Goal: Transaction & Acquisition: Book appointment/travel/reservation

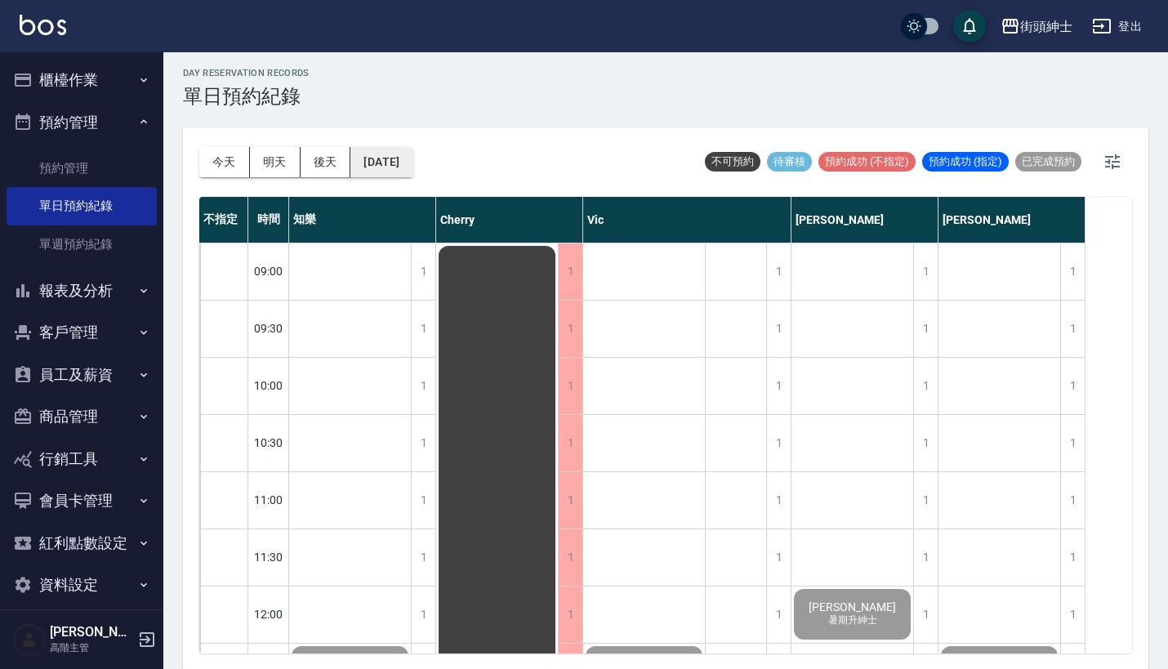
scroll to position [1262, 0]
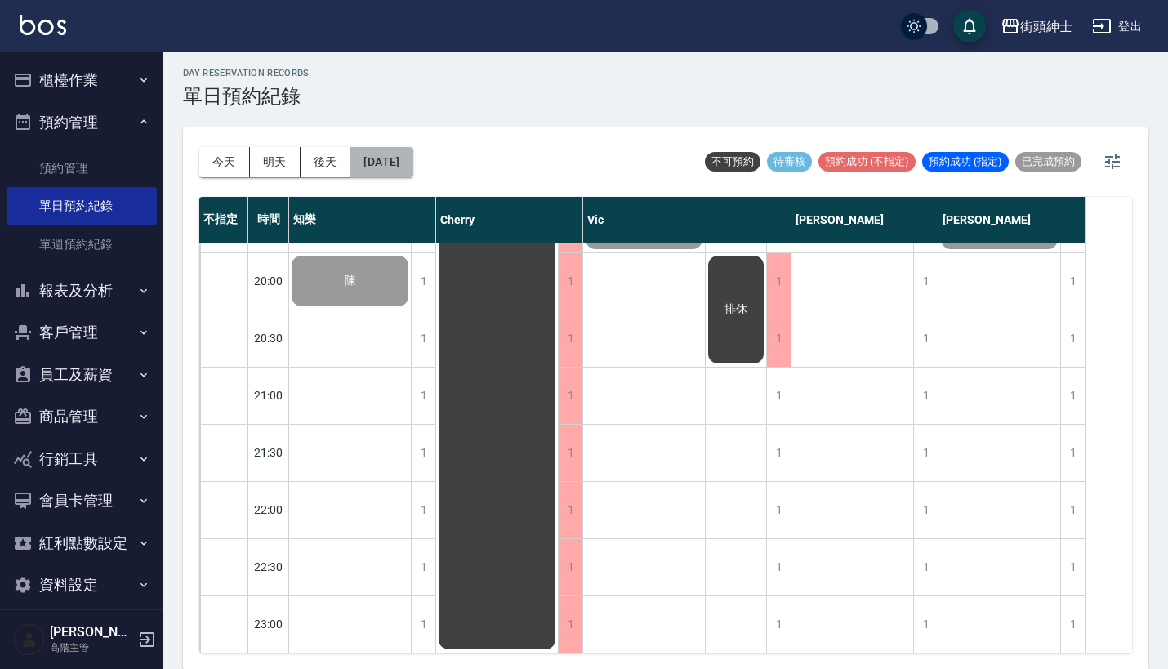
click at [409, 154] on button "2025/08/21" at bounding box center [382, 162] width 62 height 30
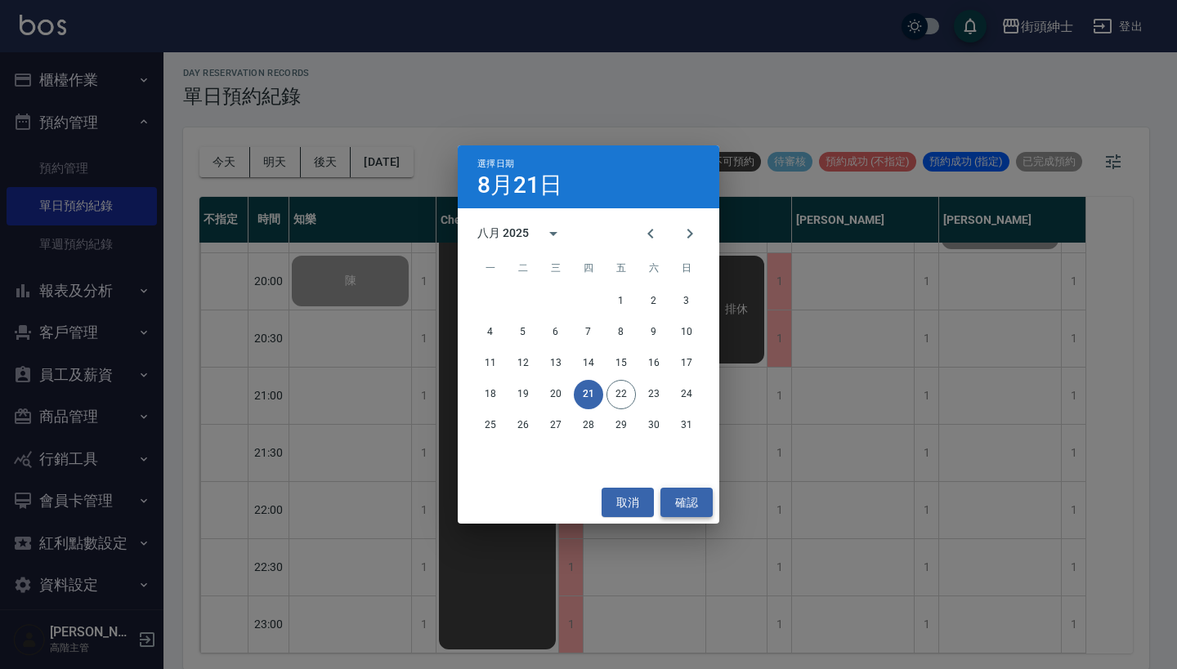
click at [679, 494] on button "確認" at bounding box center [686, 503] width 52 height 30
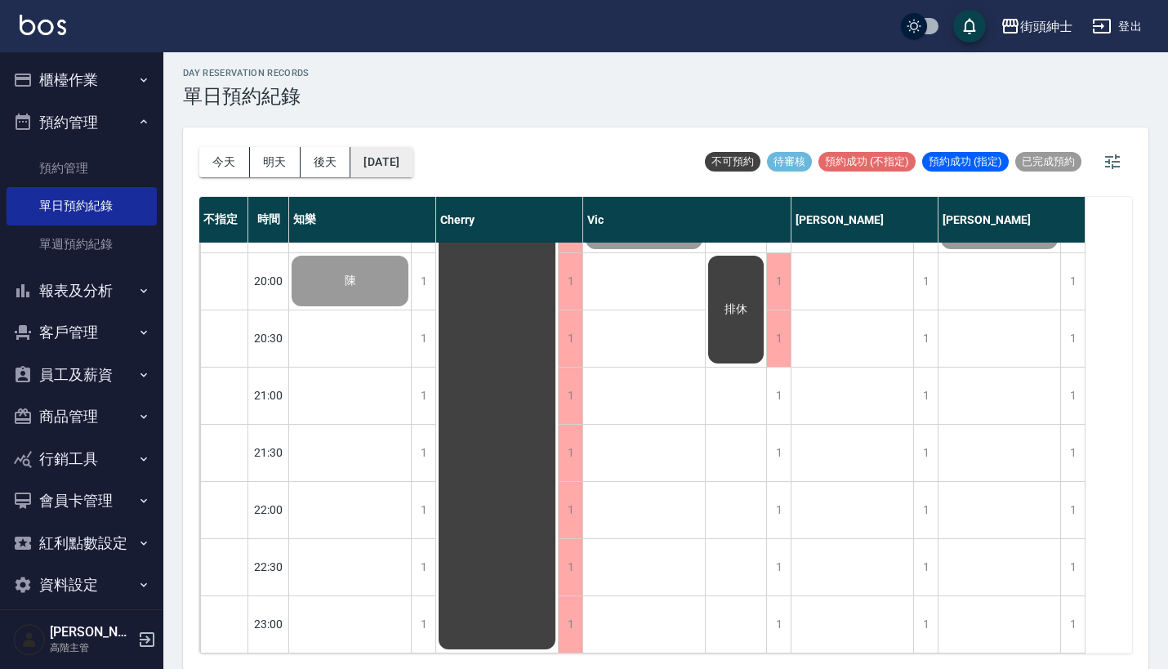
click at [413, 162] on button "2025/08/21" at bounding box center [382, 162] width 62 height 30
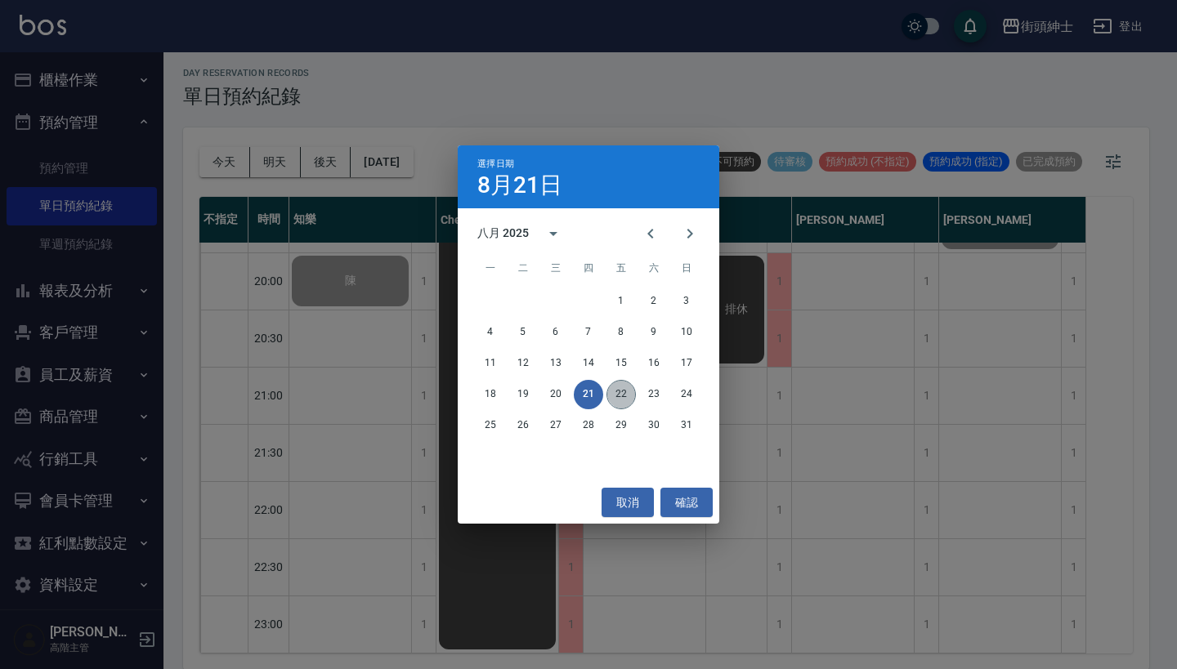
click at [615, 387] on button "22" at bounding box center [620, 394] width 29 height 29
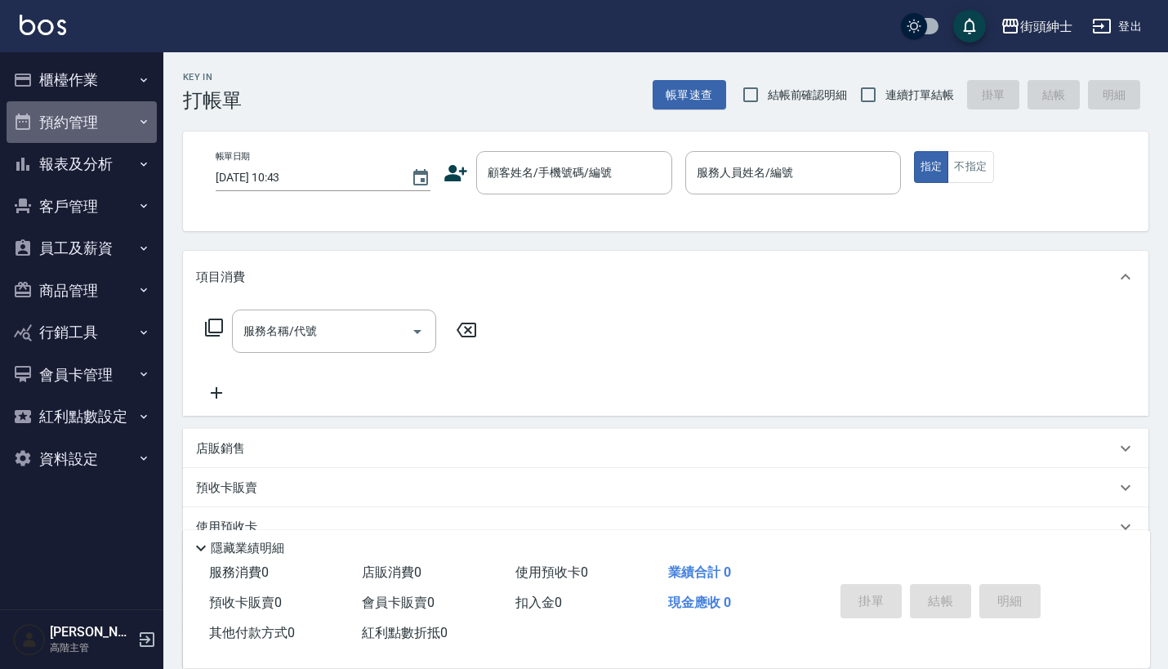
click at [128, 114] on button "預約管理" at bounding box center [82, 122] width 150 height 42
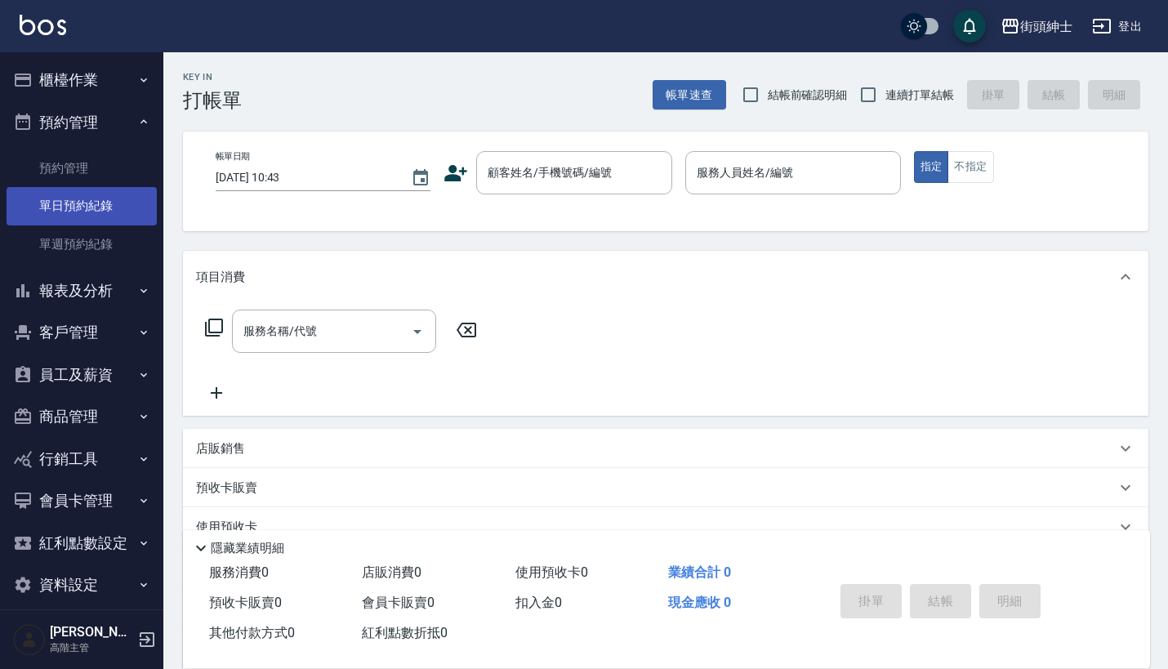
click at [106, 213] on link "單日預約紀錄" at bounding box center [82, 206] width 150 height 38
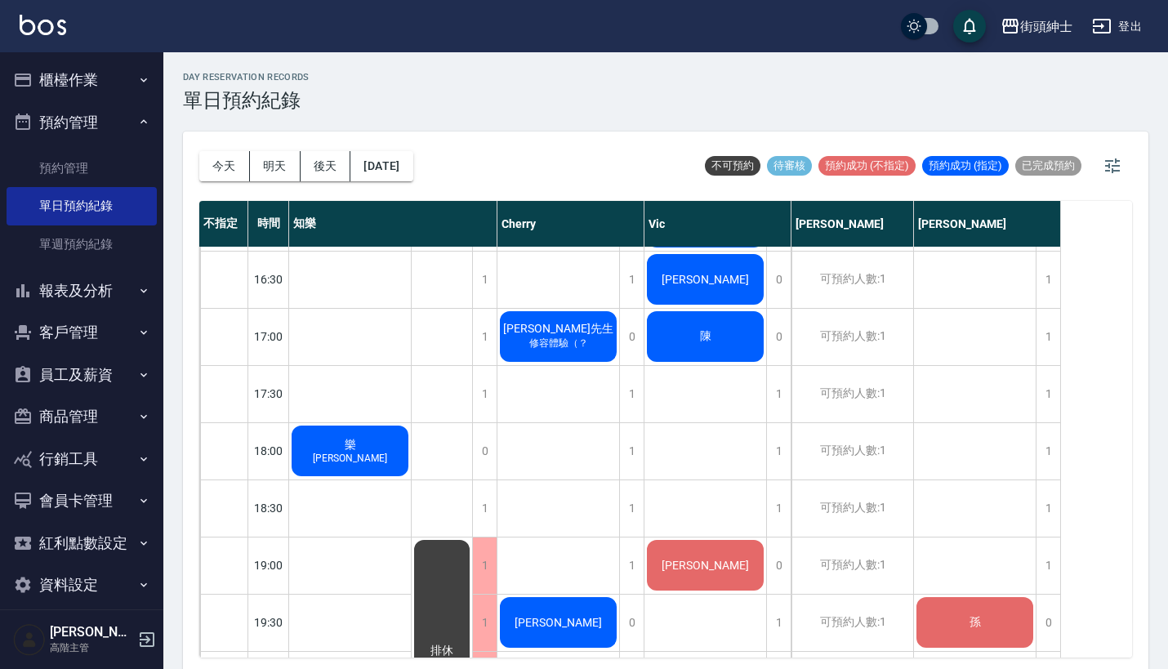
scroll to position [653, 0]
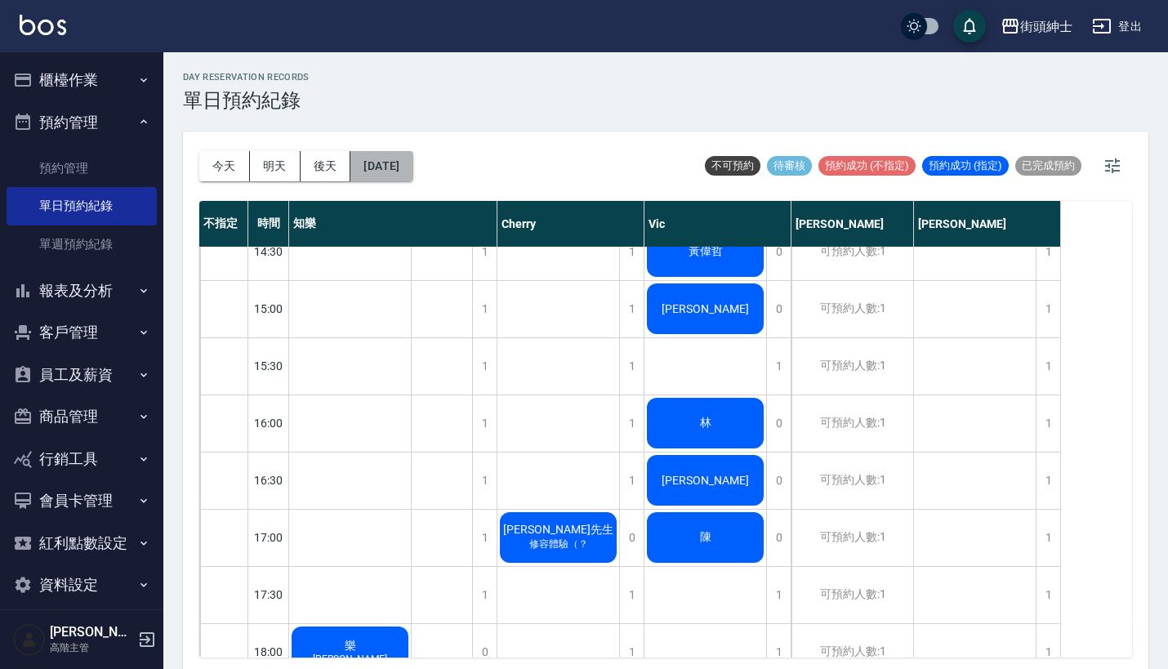
click at [367, 159] on button "[DATE]" at bounding box center [382, 166] width 62 height 30
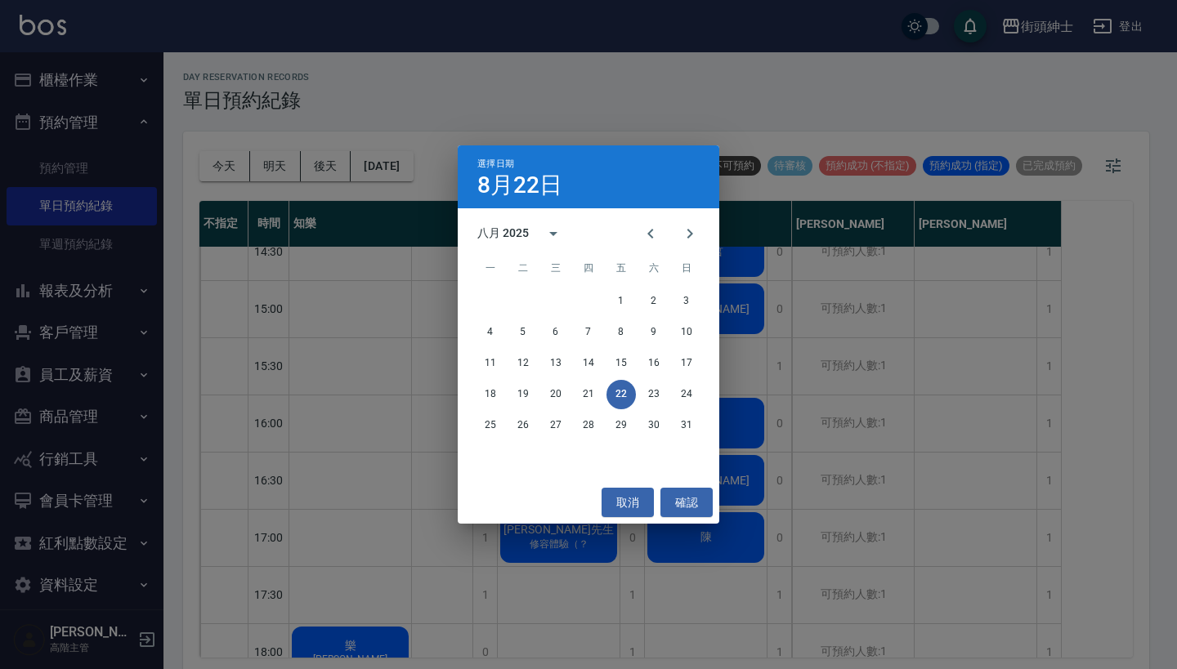
click at [757, 465] on div "選擇日期 [DATE] 八月 2025 一 二 三 四 五 六 日 1 2 3 4 5 6 7 8 9 10 11 12 13 14 15 16 17 18 …" at bounding box center [588, 334] width 1177 height 669
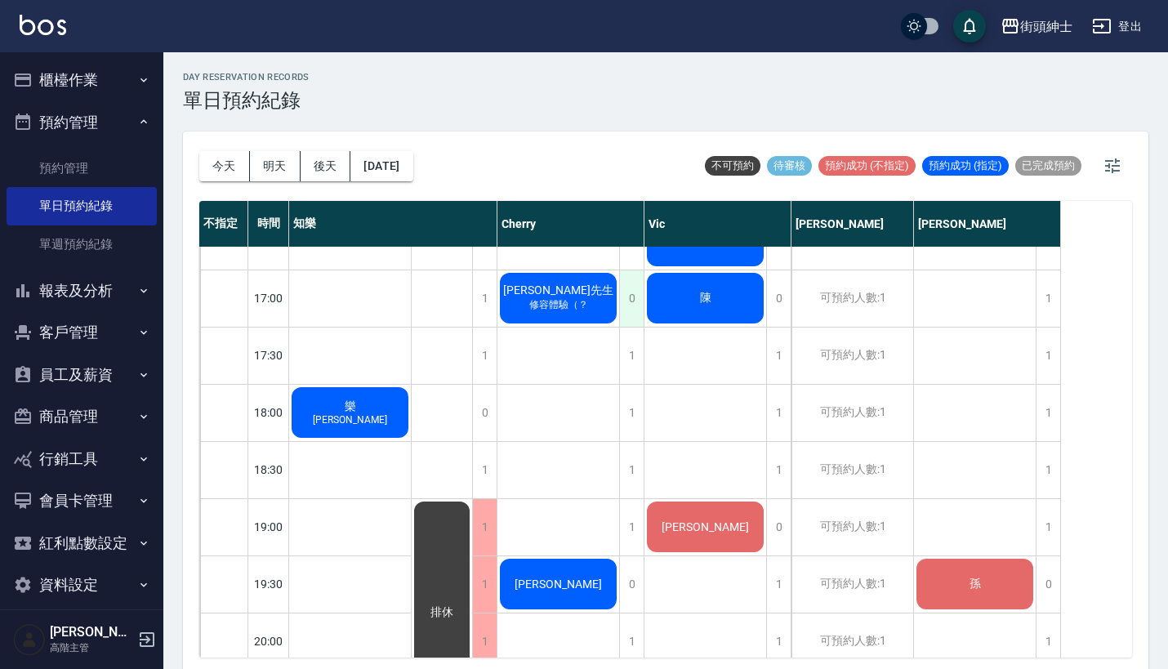
scroll to position [891, 0]
click at [781, 342] on div "1" at bounding box center [778, 356] width 25 height 56
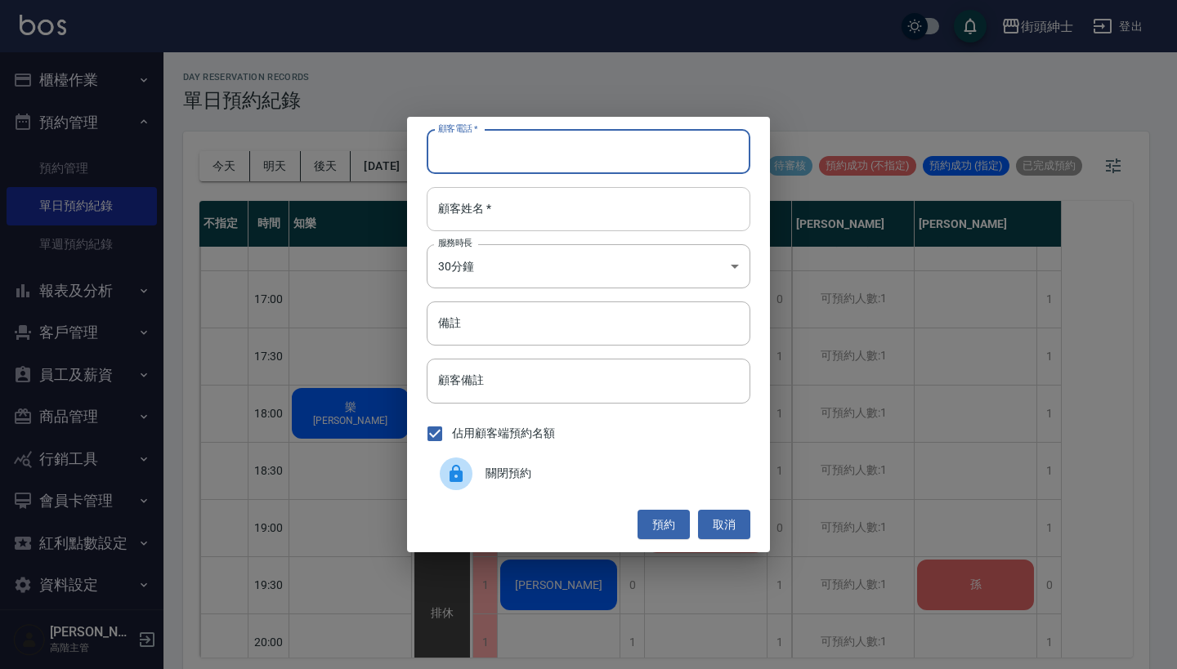
paste input "[PERSON_NAME] 電話：[PHONE_NUMBER]"
type input "[PERSON_NAME] 電話：[PHONE_NUMBER]"
paste input "[PERSON_NAME] 電話：[PHONE_NUMBER]"
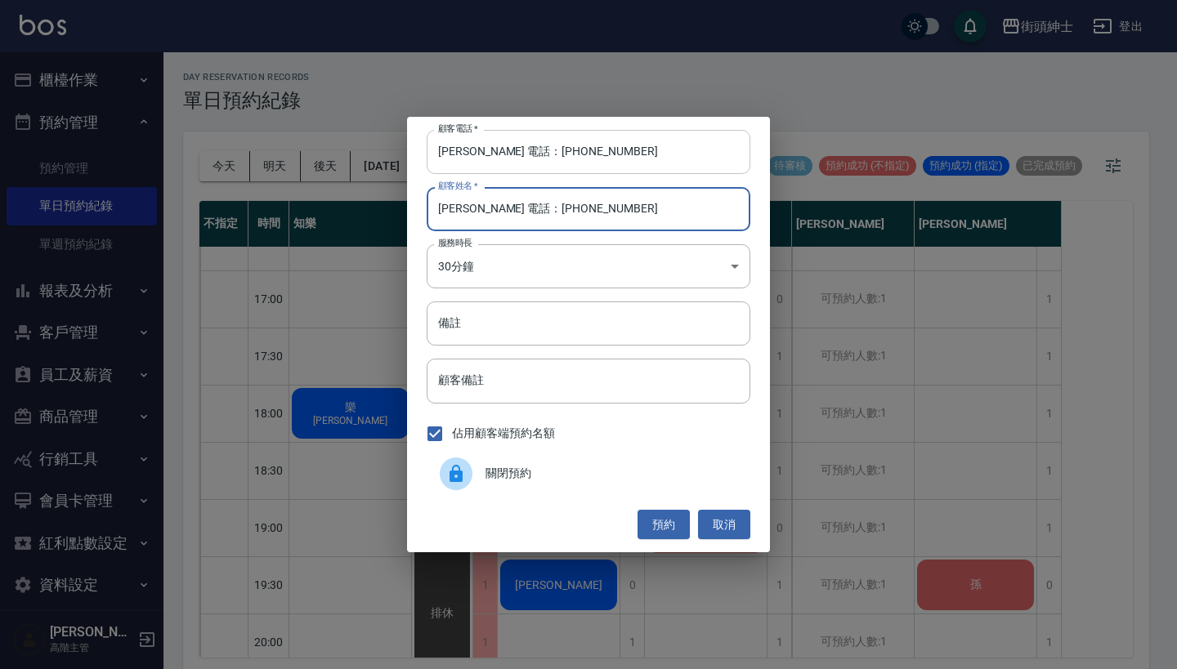
type input "[PERSON_NAME] 電話：[PHONE_NUMBER]"
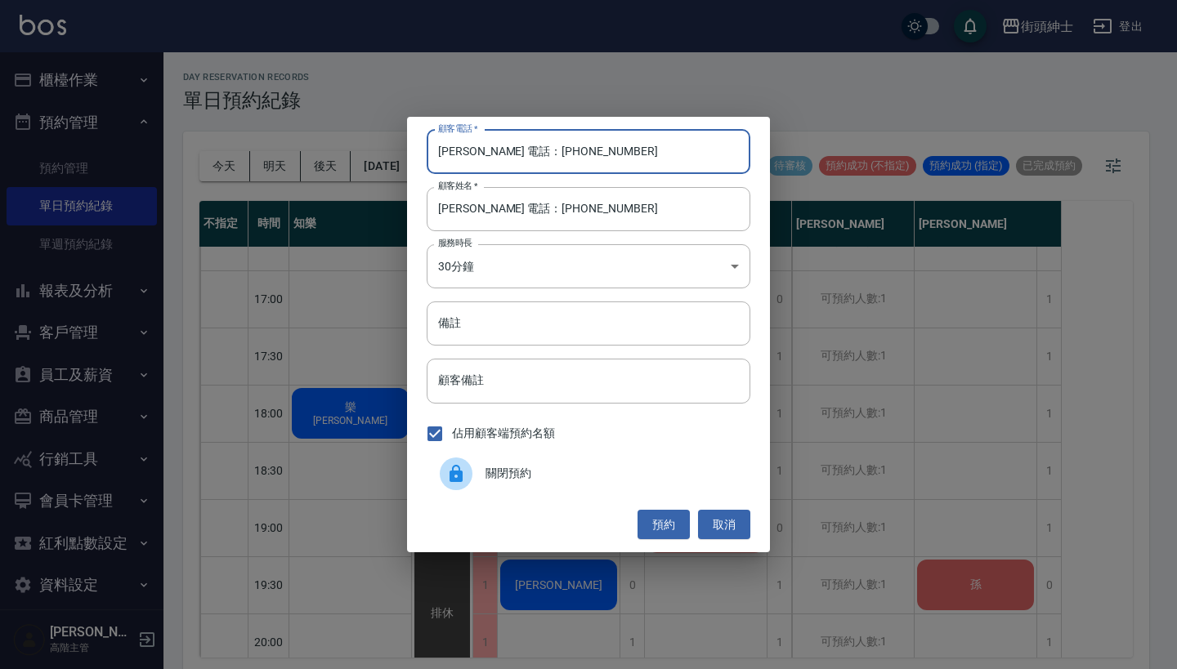
drag, startPoint x: 510, startPoint y: 150, endPoint x: 430, endPoint y: 146, distance: 80.2
click at [430, 146] on input "[PERSON_NAME] 電話：[PHONE_NUMBER]" at bounding box center [589, 152] width 324 height 44
type input "0934079762"
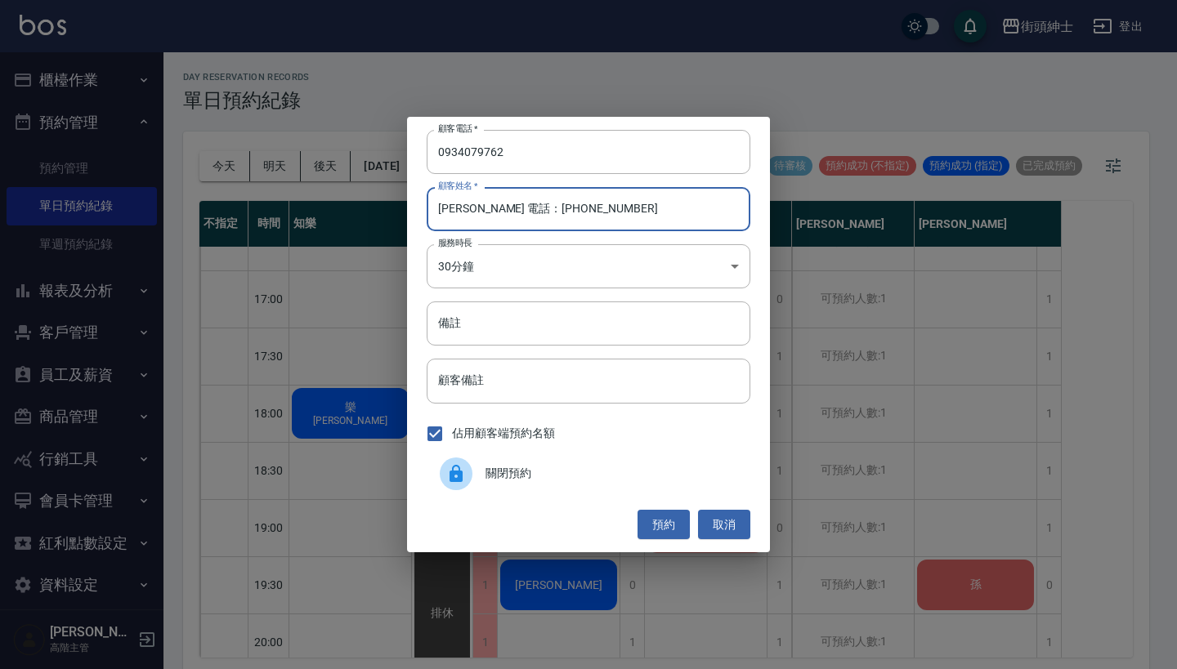
drag, startPoint x: 605, startPoint y: 215, endPoint x: 477, endPoint y: 212, distance: 127.5
click at [477, 212] on input "[PERSON_NAME] 電話：[PHONE_NUMBER]" at bounding box center [589, 209] width 324 height 44
type input "[PERSON_NAME]"
click at [675, 538] on button "預約" at bounding box center [663, 525] width 52 height 30
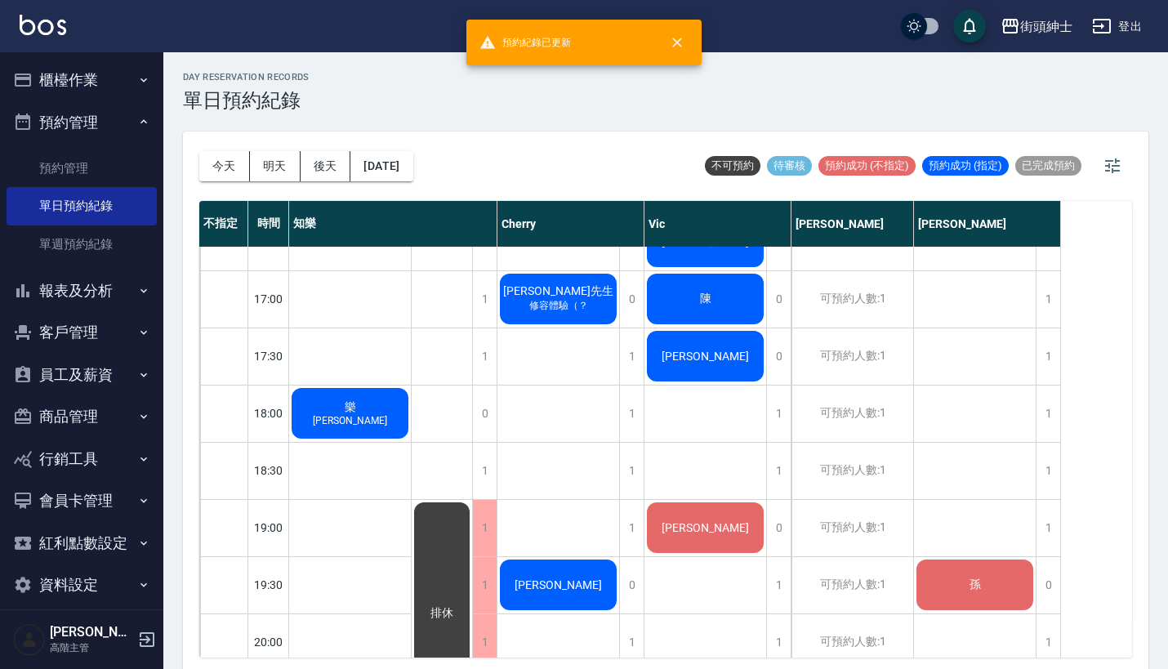
click at [411, 386] on div "[PERSON_NAME]" at bounding box center [350, 414] width 122 height 56
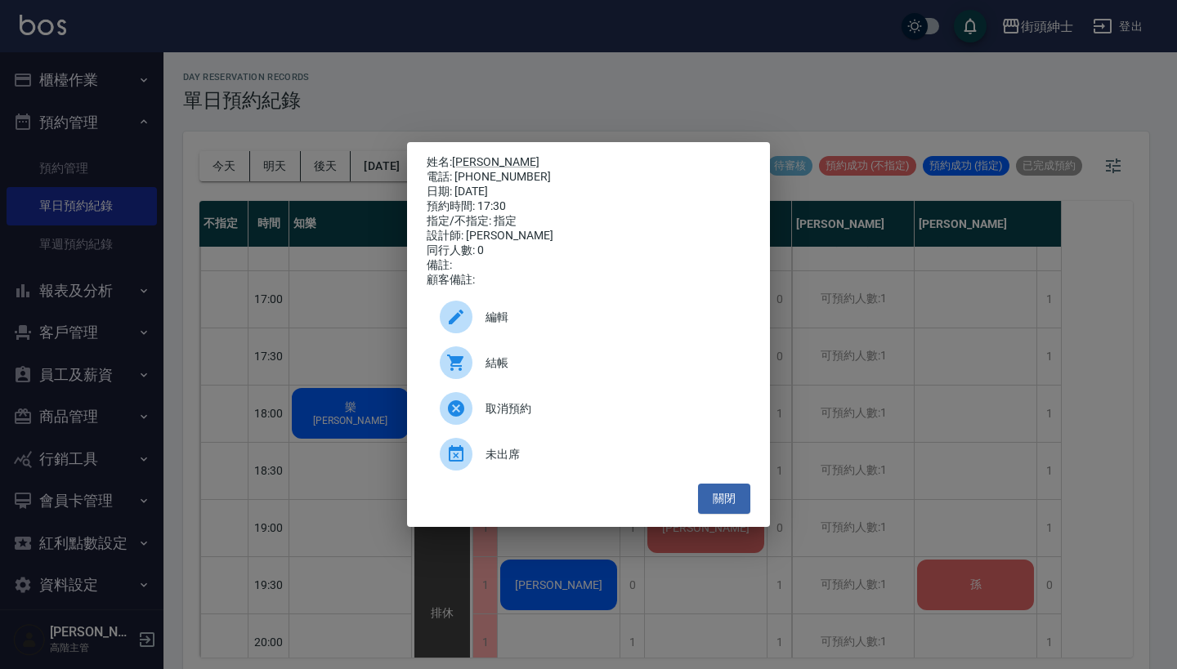
click at [595, 307] on div "編輯" at bounding box center [589, 317] width 324 height 46
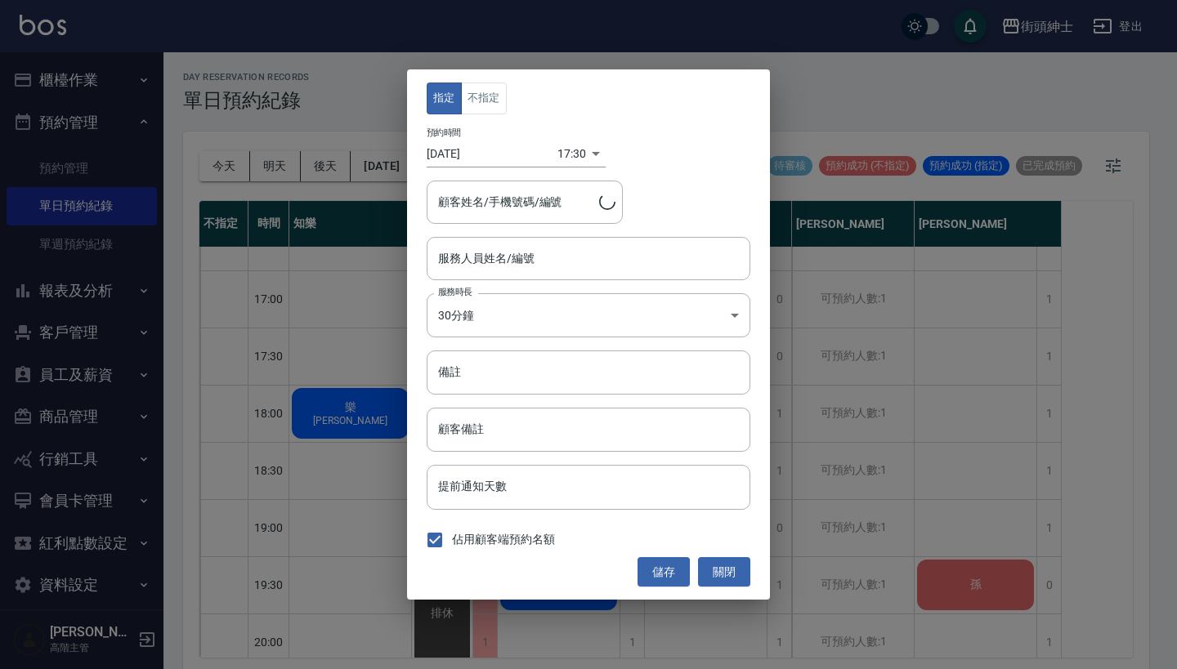
type input "Vic(無代號)"
type input "[PERSON_NAME]/0934079762"
click at [491, 104] on button "不指定" at bounding box center [484, 99] width 46 height 32
click at [662, 554] on div "指定 不指定 預約時間 [DATE] 17:30 1755855000000 顧客姓名/手機號碼/編號 [PERSON_NAME]/0934079762 顧客…" at bounding box center [588, 334] width 363 height 530
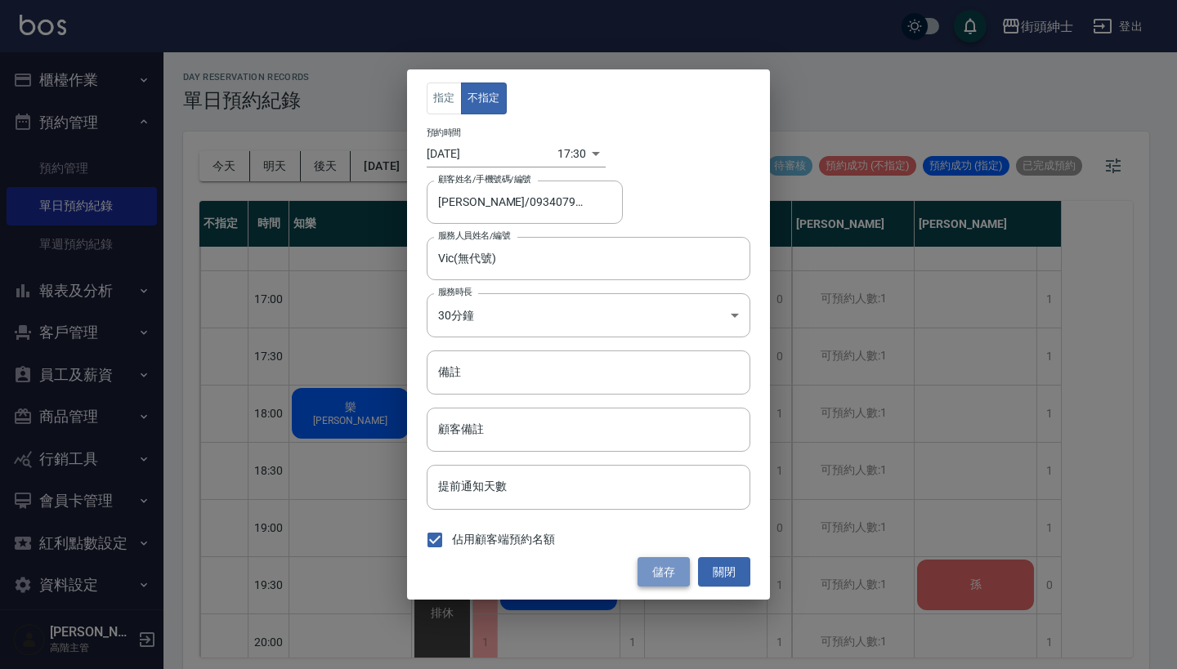
click at [662, 562] on button "儲存" at bounding box center [663, 572] width 52 height 30
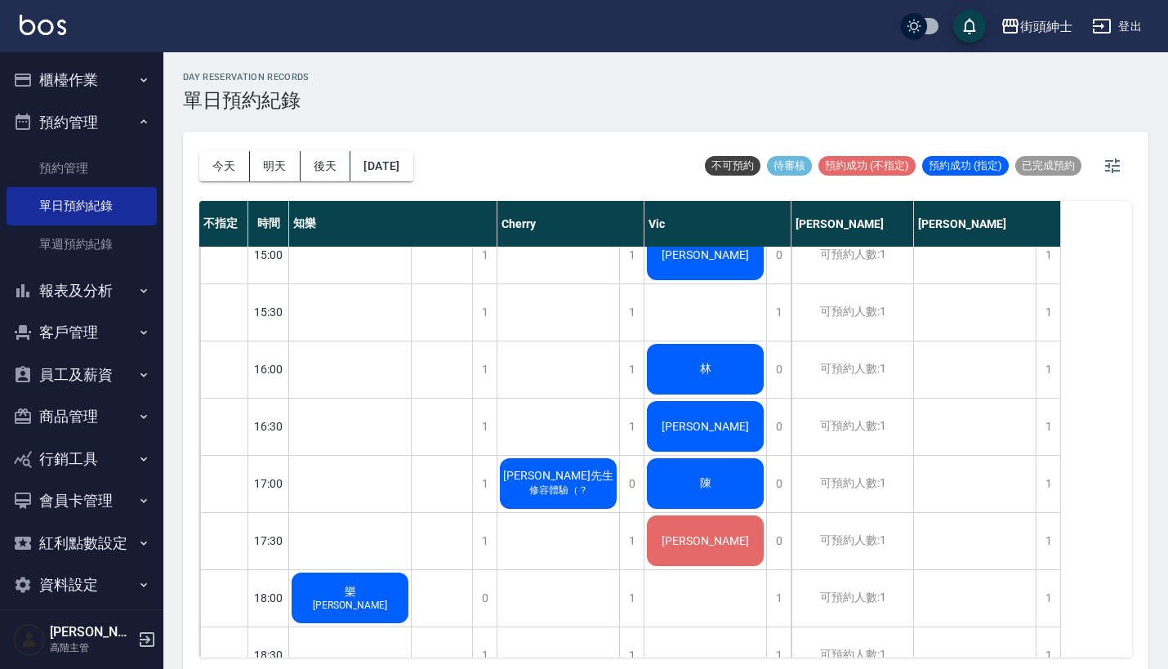
scroll to position [708, 0]
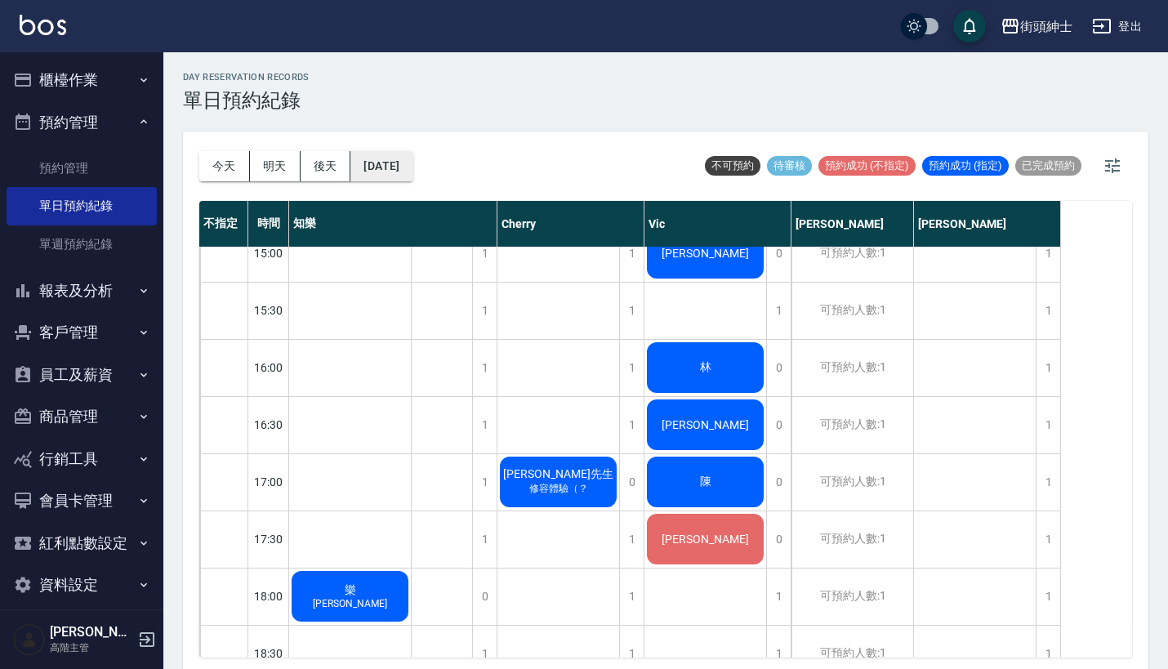
click at [409, 171] on button "[DATE]" at bounding box center [382, 166] width 62 height 30
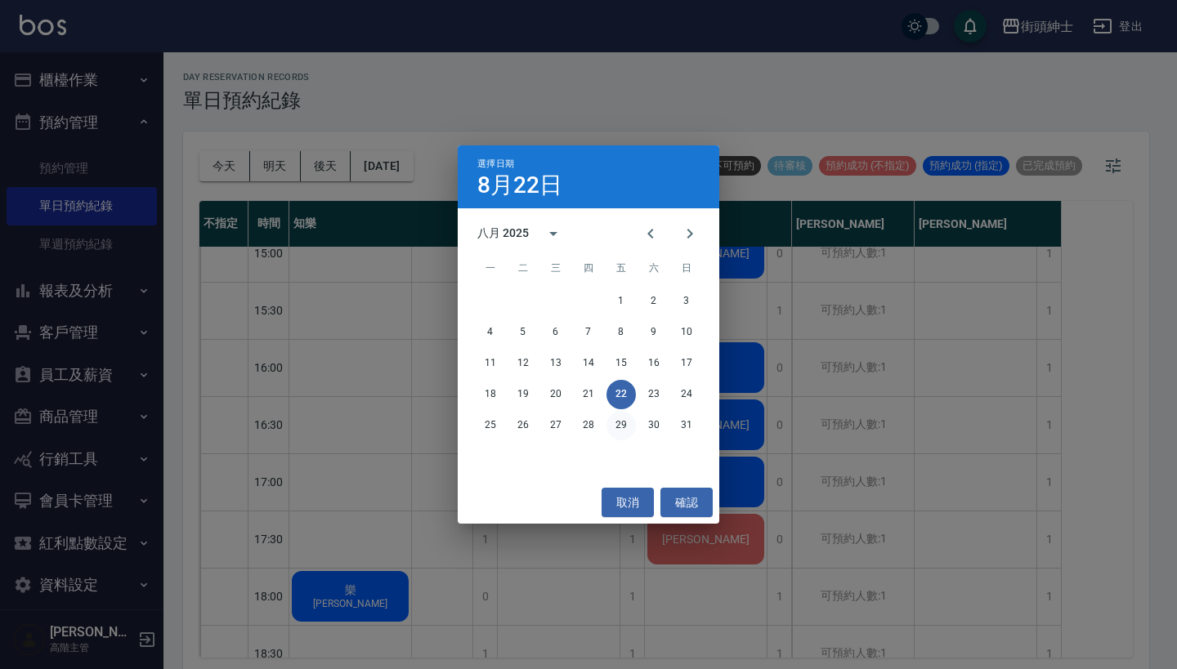
click at [623, 428] on button "29" at bounding box center [620, 425] width 29 height 29
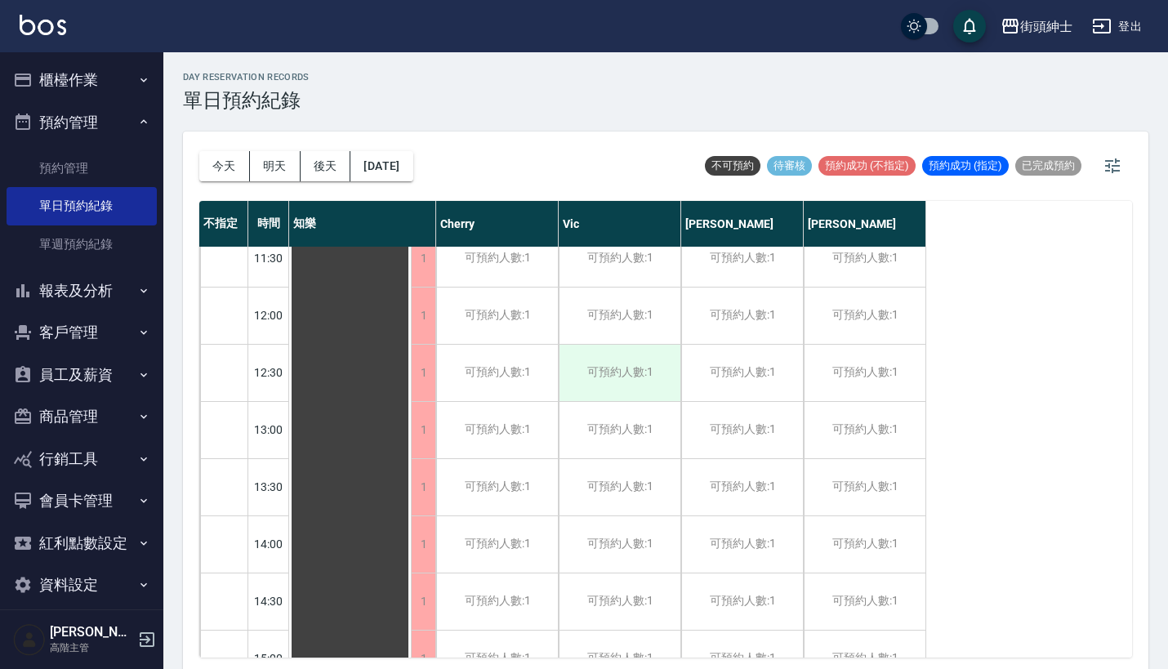
scroll to position [318, 0]
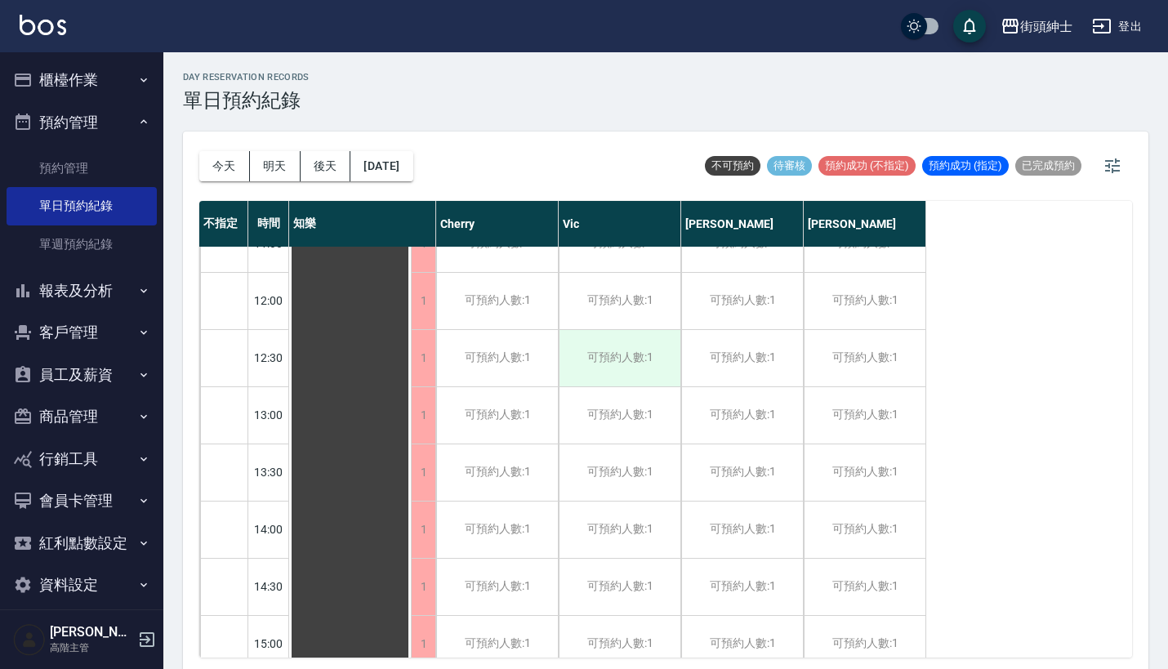
click at [608, 333] on div "可預約人數:1" at bounding box center [620, 358] width 122 height 56
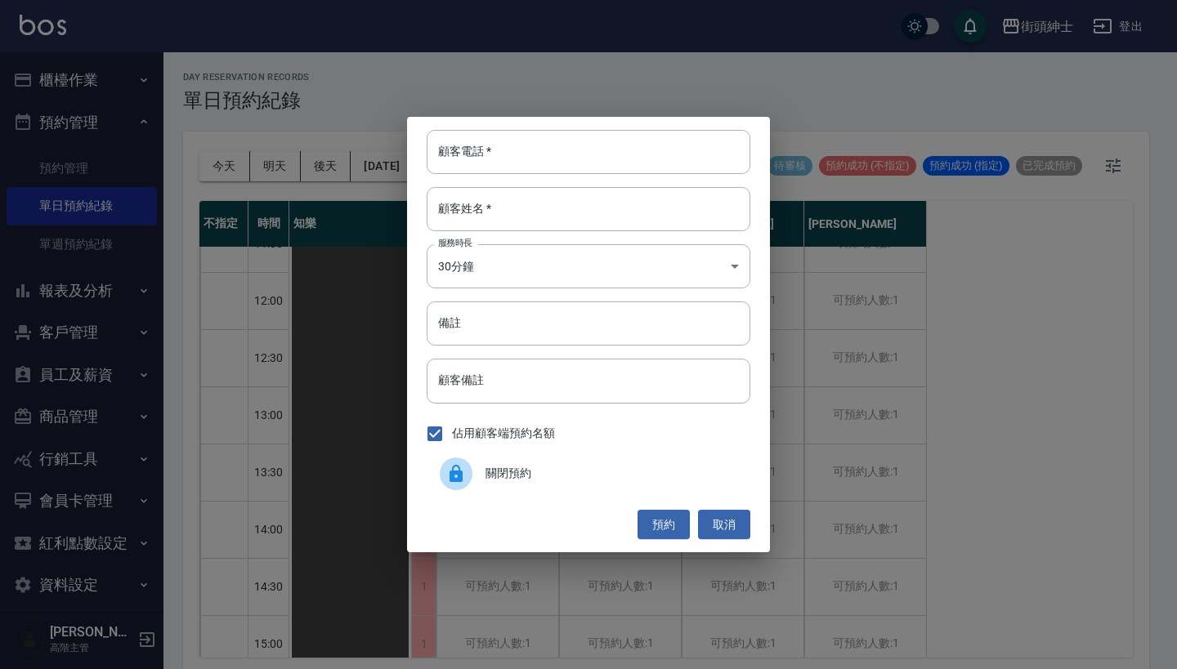
click at [876, 310] on div "顧客電話   * 顧客電話   * 顧客姓名   * 顧客姓名   * 服務時長 30分鐘 1 服務時長 備註 備註 顧客備註 顧客備註 佔用顧客端預約名額 …" at bounding box center [588, 334] width 1177 height 669
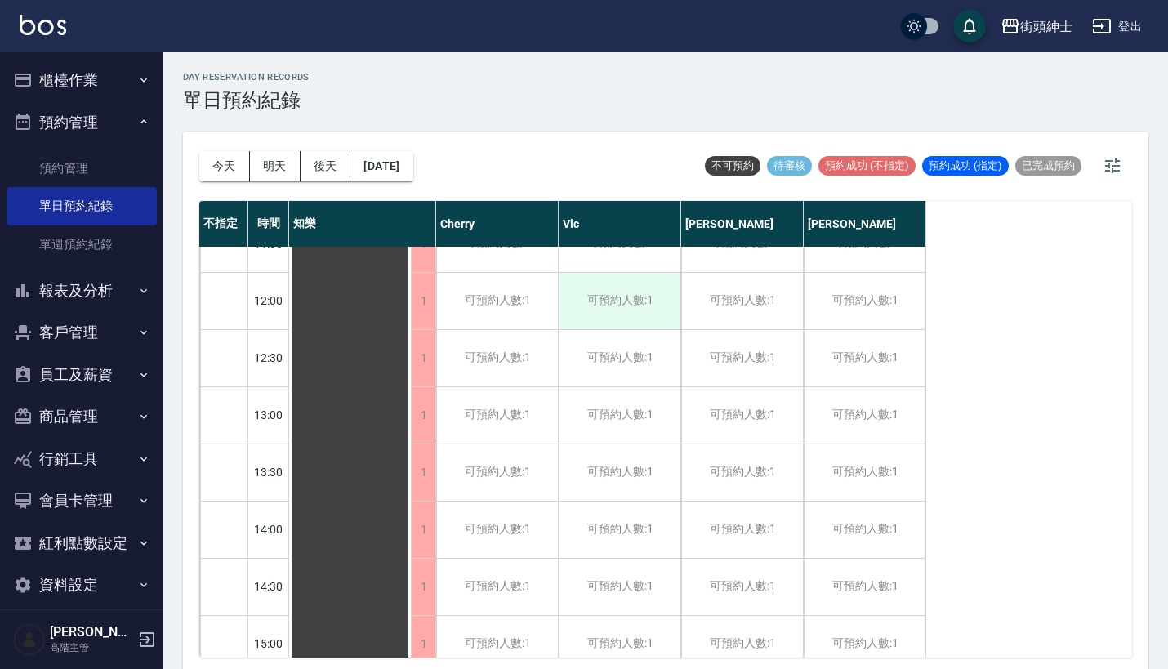
click at [649, 300] on div "可預約人數:1" at bounding box center [620, 301] width 122 height 56
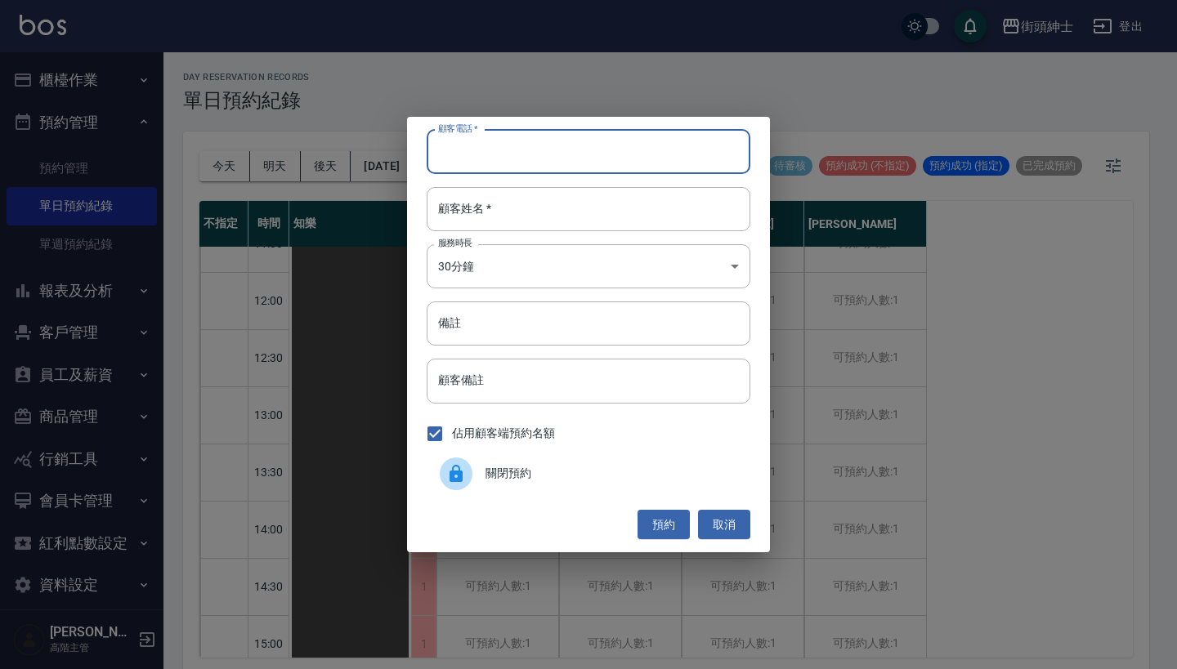
paste input "[PERSON_NAME] 電話：[PHONE_NUMBER]"
type input "[PERSON_NAME] 電話：[PHONE_NUMBER]"
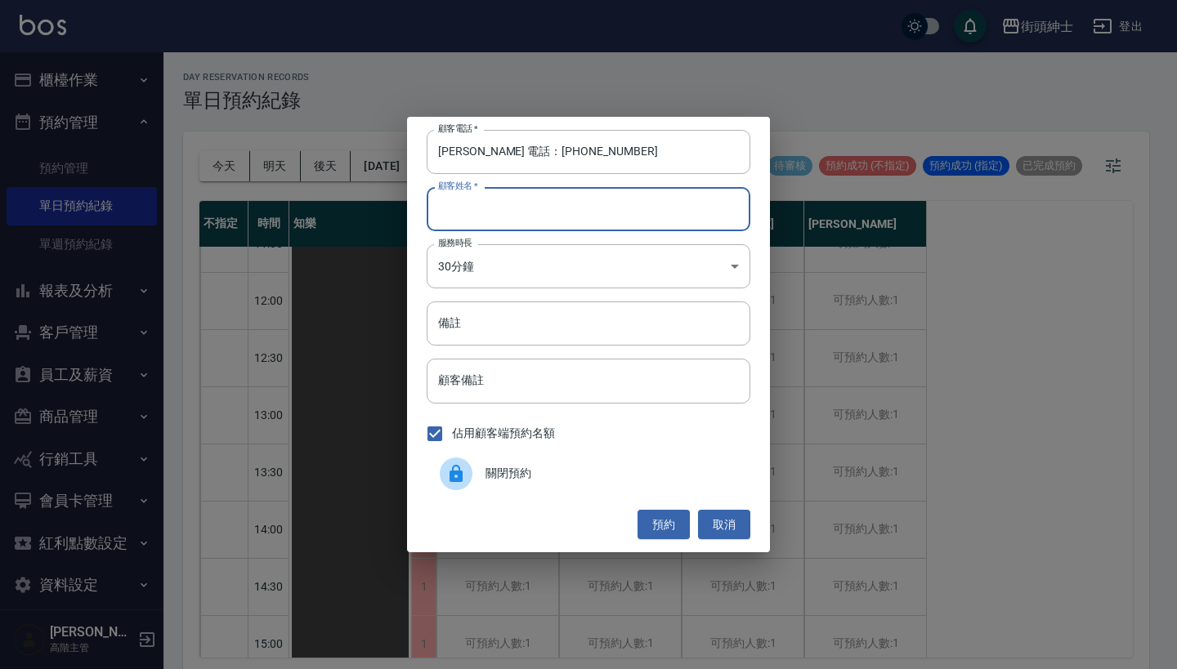
paste input "[PERSON_NAME] 電話：[PHONE_NUMBER]"
type input "[PERSON_NAME] 電話：[PHONE_NUMBER]"
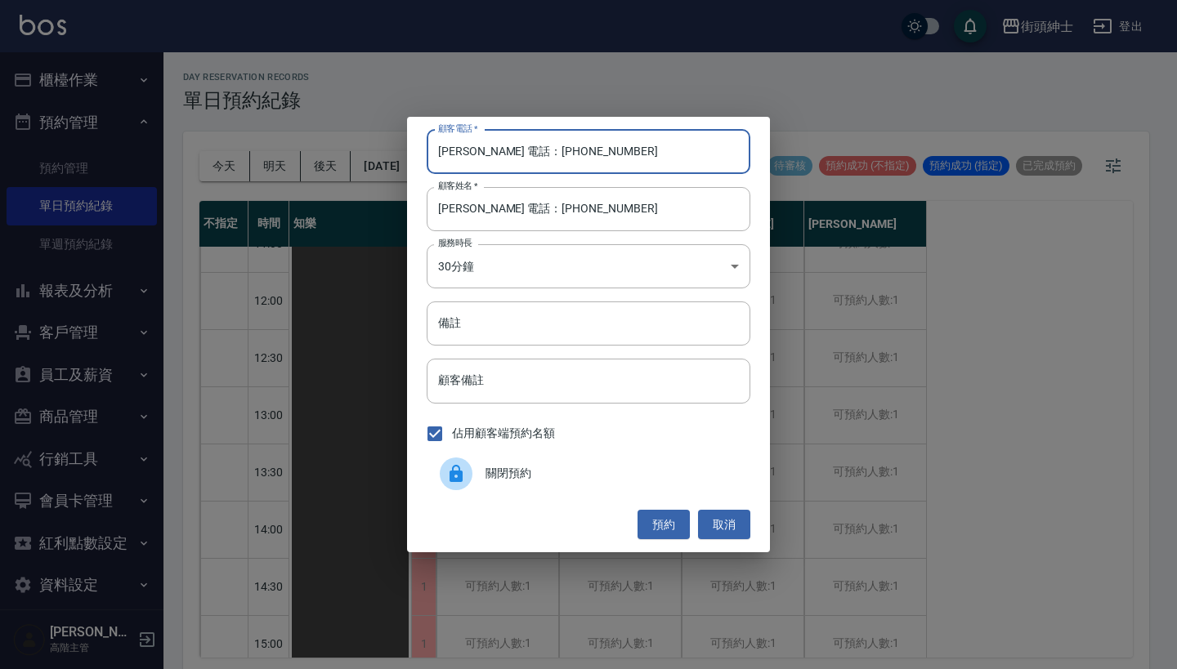
drag, startPoint x: 507, startPoint y: 155, endPoint x: 369, endPoint y: 155, distance: 138.1
click at [377, 155] on div "顧客電話   * [PERSON_NAME] 電話：[PHONE_NUMBER] 顧客電話   * 顧客姓名   * [PERSON_NAME] 電話：[PH…" at bounding box center [588, 334] width 1177 height 669
type input "0958957898"
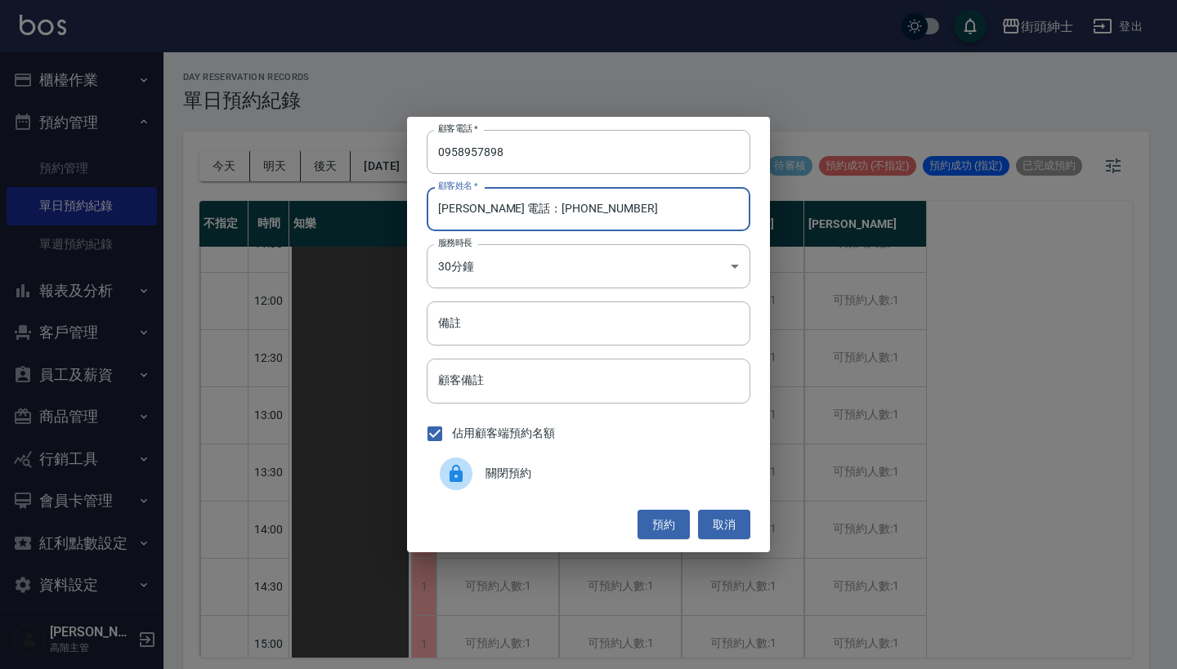
drag, startPoint x: 589, startPoint y: 204, endPoint x: 476, endPoint y: 199, distance: 113.7
click at [476, 199] on input "[PERSON_NAME] 電話：[PHONE_NUMBER]" at bounding box center [589, 209] width 324 height 44
click at [605, 203] on input "[PERSON_NAME] 電話：[PHONE_NUMBER]" at bounding box center [589, 209] width 324 height 44
drag, startPoint x: 605, startPoint y: 205, endPoint x: 467, endPoint y: 209, distance: 137.3
click at [467, 209] on input "[PERSON_NAME] 電話：[PHONE_NUMBER]" at bounding box center [589, 209] width 324 height 44
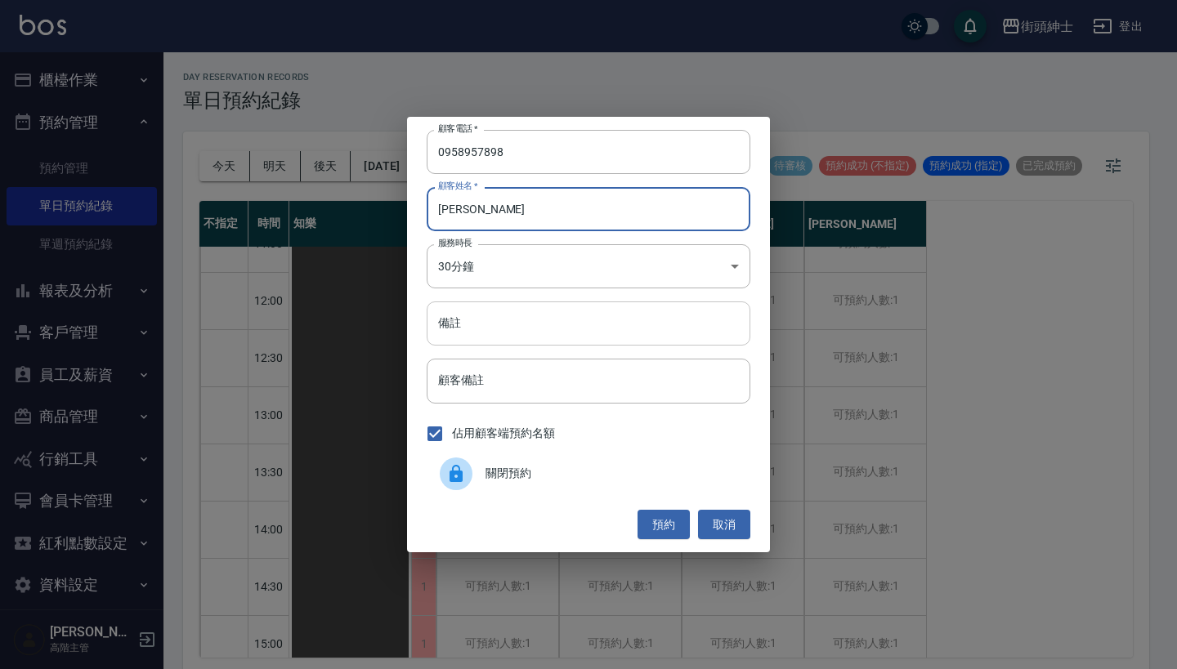
type input "[PERSON_NAME]"
click at [506, 339] on input "備註" at bounding box center [589, 323] width 324 height 44
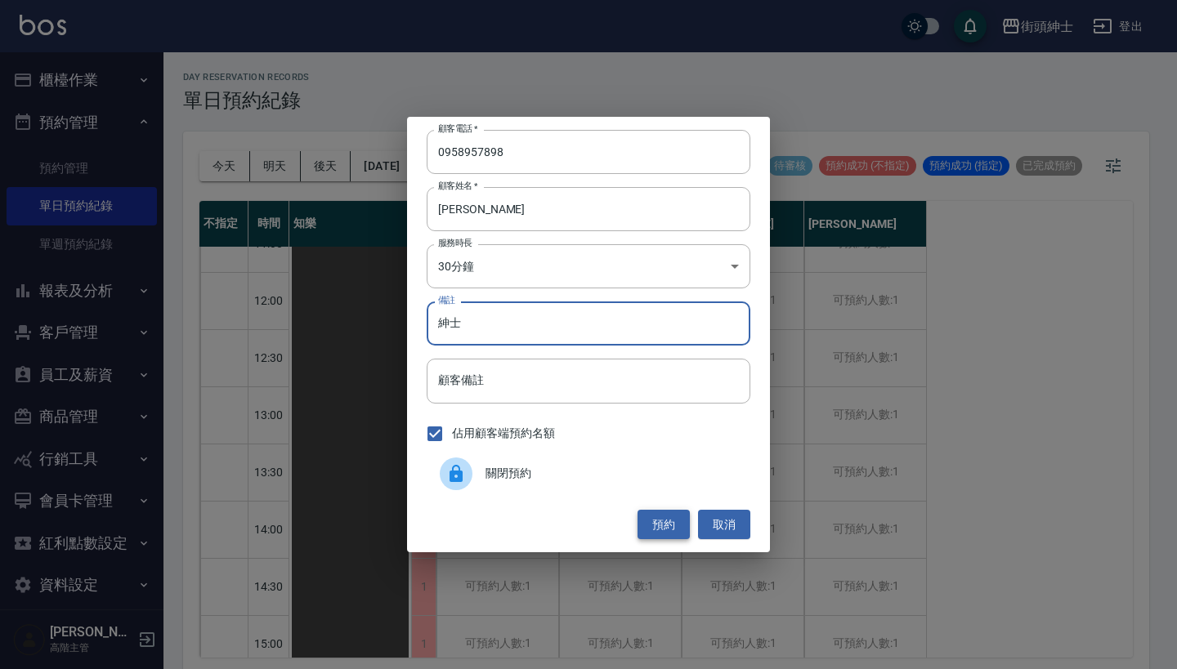
type input "紳士"
click at [662, 516] on button "預約" at bounding box center [663, 525] width 52 height 30
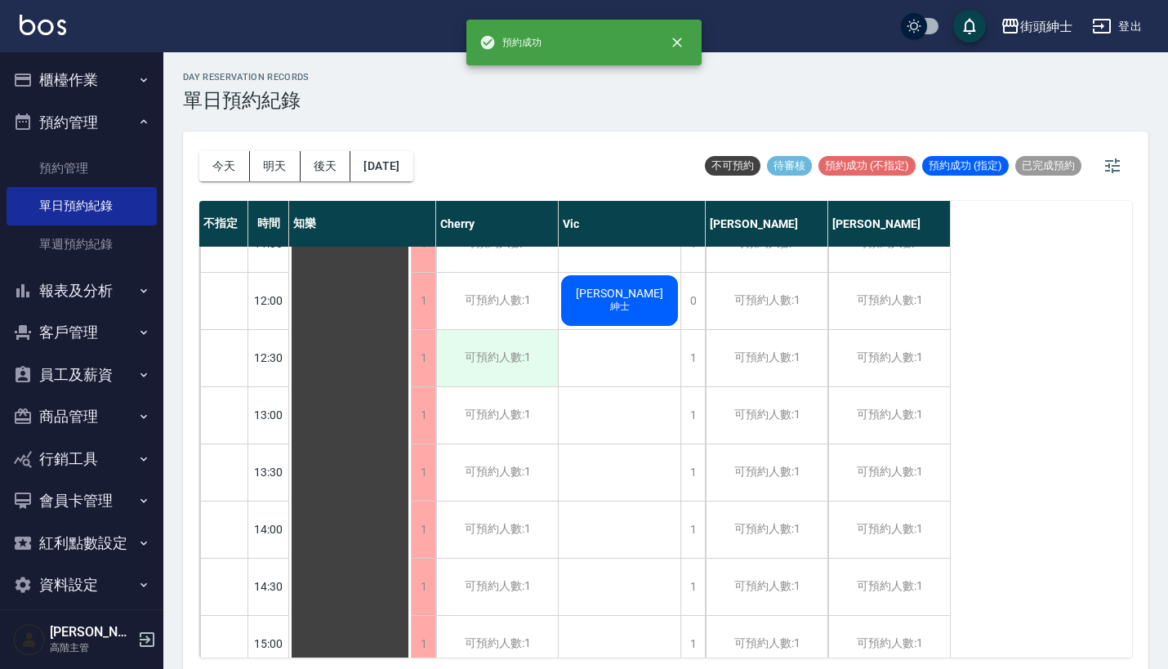
click at [520, 355] on div "可預約人數:1" at bounding box center [497, 358] width 122 height 56
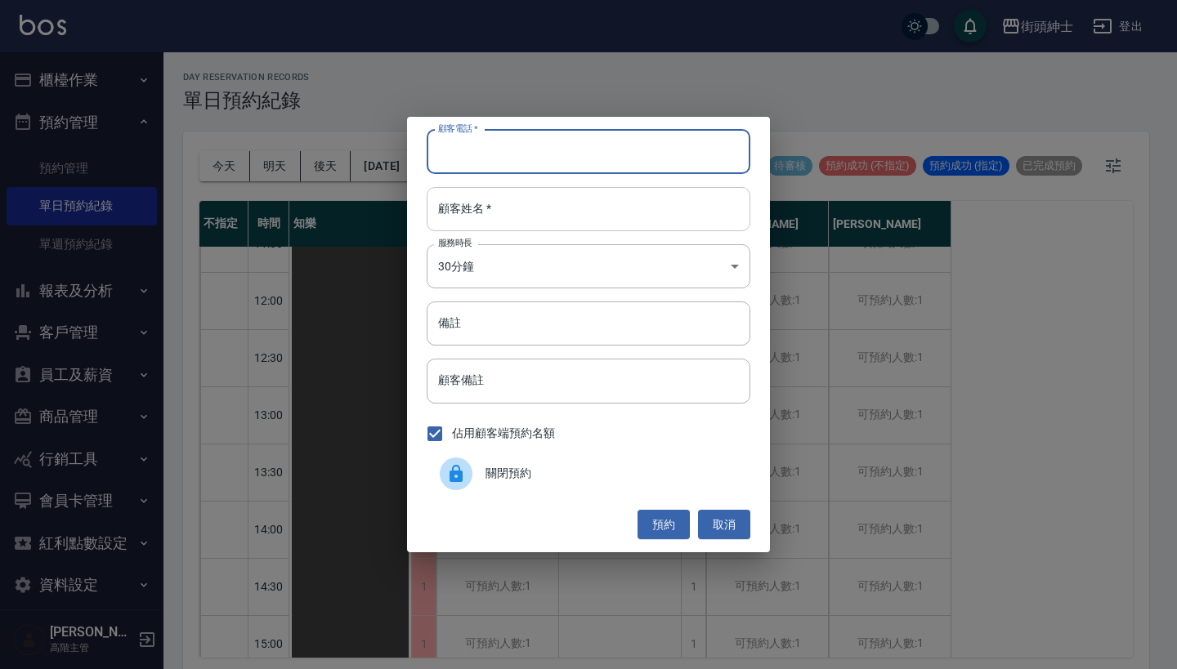
paste input "[PERSON_NAME] 電話：[PHONE_NUMBER]"
type input "[PERSON_NAME] 電話：[PHONE_NUMBER]"
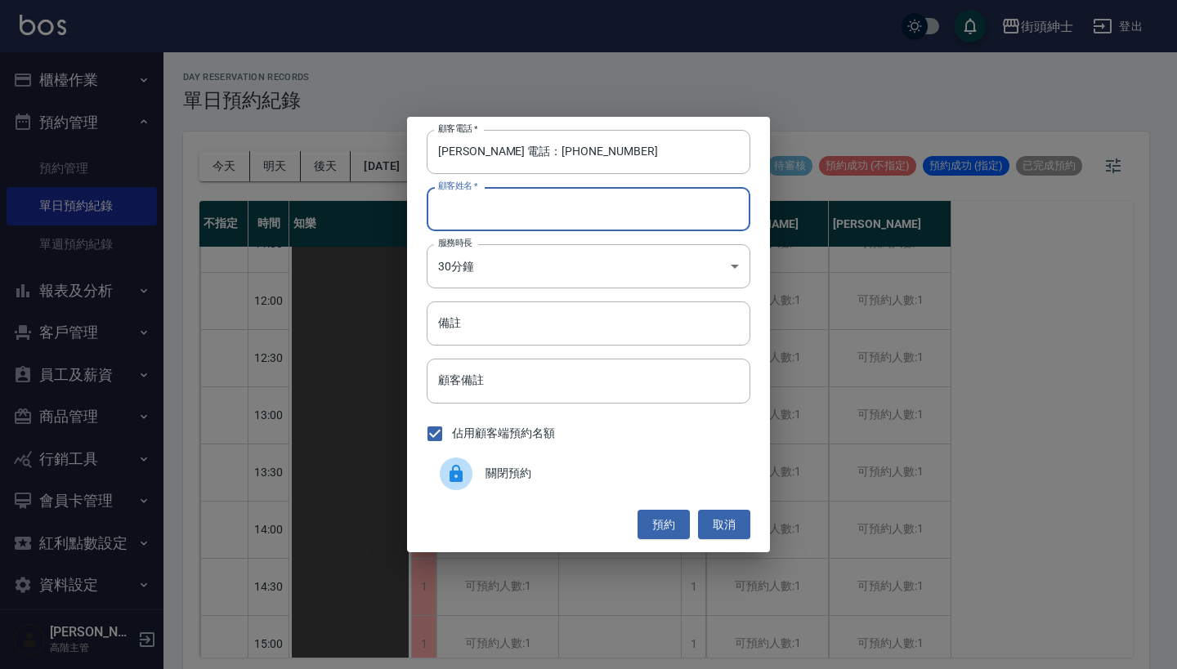
paste input "[PERSON_NAME] 電話：[PHONE_NUMBER]"
type input "[PERSON_NAME] 電話：[PHONE_NUMBER]"
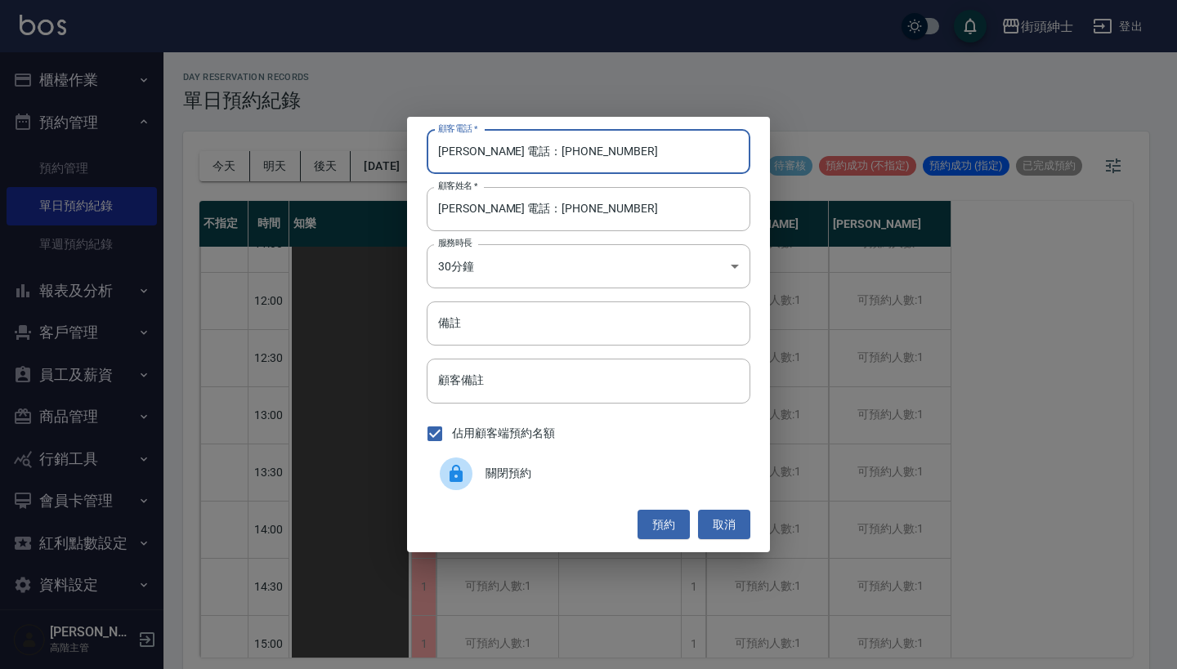
drag, startPoint x: 510, startPoint y: 150, endPoint x: 336, endPoint y: 154, distance: 174.1
click at [356, 152] on div "顧客電話   * [PERSON_NAME] 電話：[PHONE_NUMBER] 顧客電話   * 顧客姓名   * [PERSON_NAME] 電話：[PH…" at bounding box center [588, 334] width 1177 height 669
type input "0958957898"
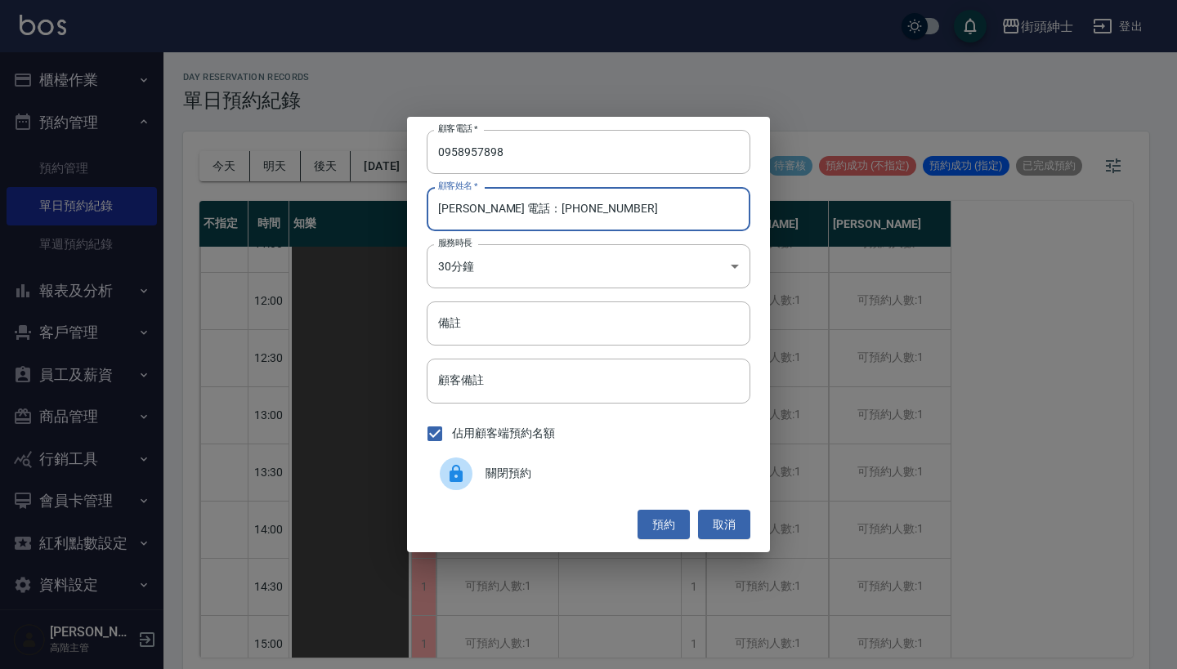
drag, startPoint x: 625, startPoint y: 199, endPoint x: 462, endPoint y: 203, distance: 163.5
click at [461, 203] on input "[PERSON_NAME] 電話：[PHONE_NUMBER]" at bounding box center [589, 209] width 324 height 44
drag, startPoint x: 586, startPoint y: 214, endPoint x: 467, endPoint y: 209, distance: 118.6
click at [467, 209] on input "[PERSON_NAME] 電話：[PHONE_NUMBER]" at bounding box center [589, 209] width 324 height 44
type input "[PERSON_NAME]"
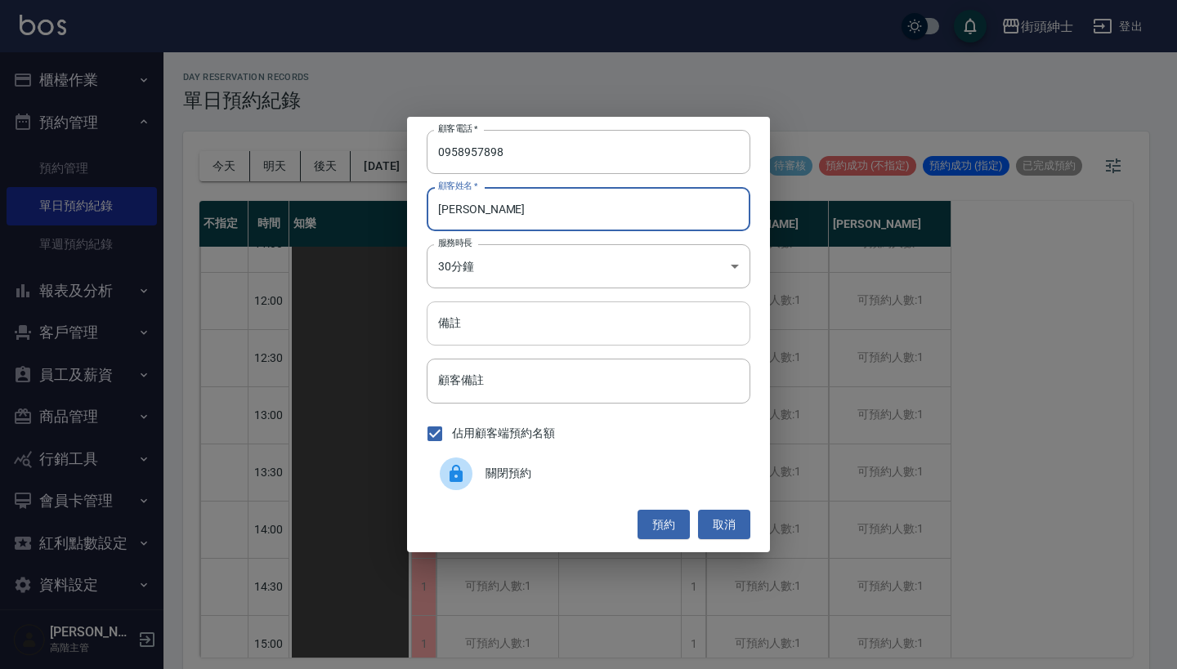
click at [516, 315] on input "備註" at bounding box center [589, 323] width 324 height 44
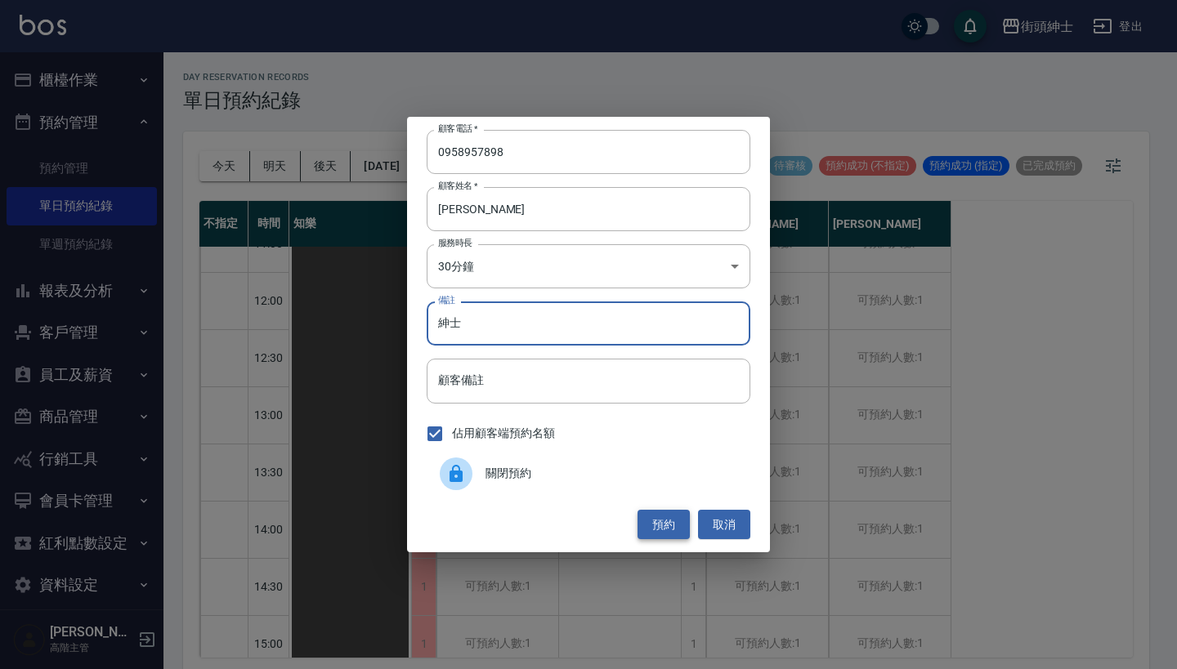
type input "紳士"
click at [656, 527] on button "預約" at bounding box center [663, 525] width 52 height 30
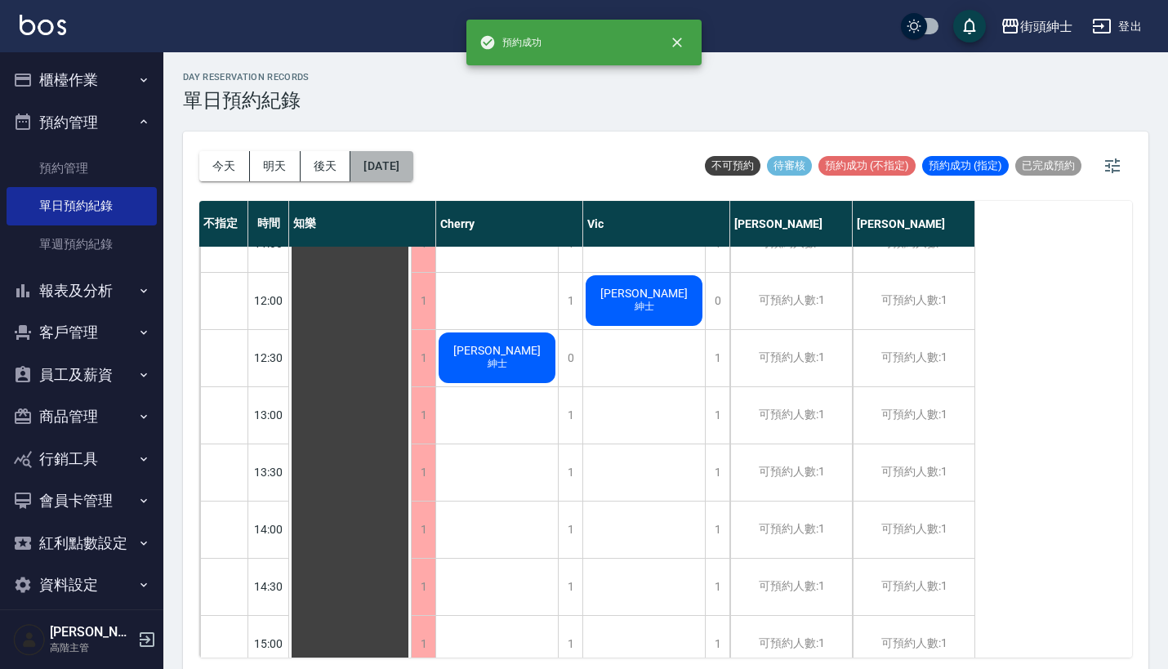
click at [413, 160] on button "[DATE]" at bounding box center [382, 166] width 62 height 30
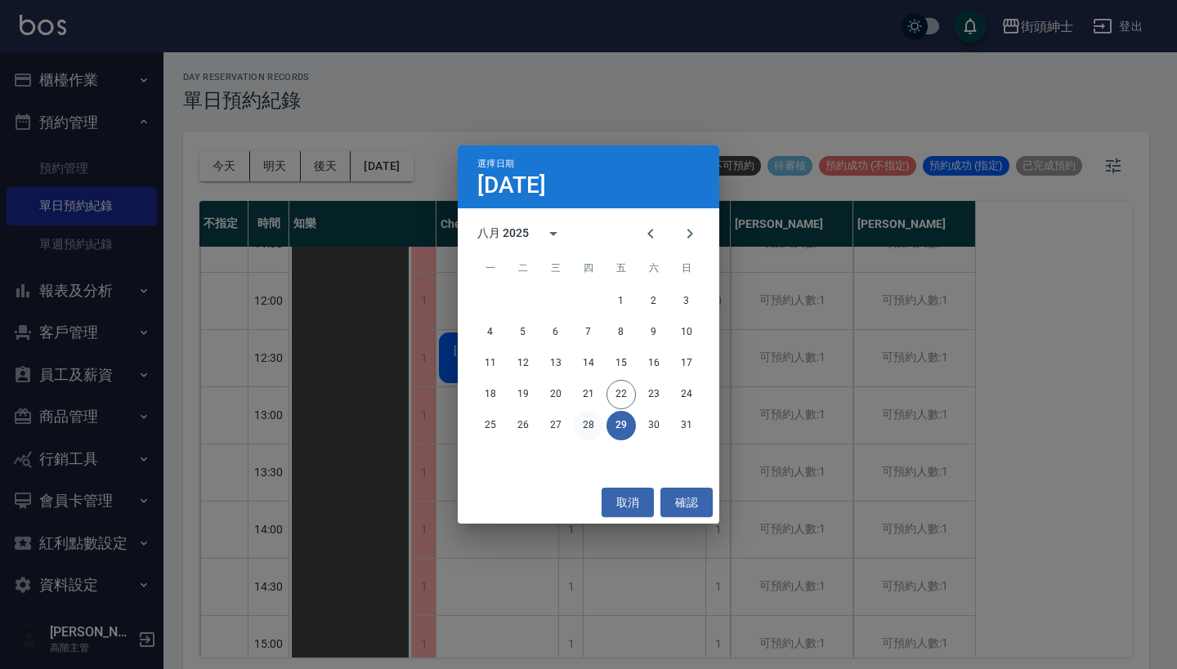
click at [596, 417] on button "28" at bounding box center [588, 425] width 29 height 29
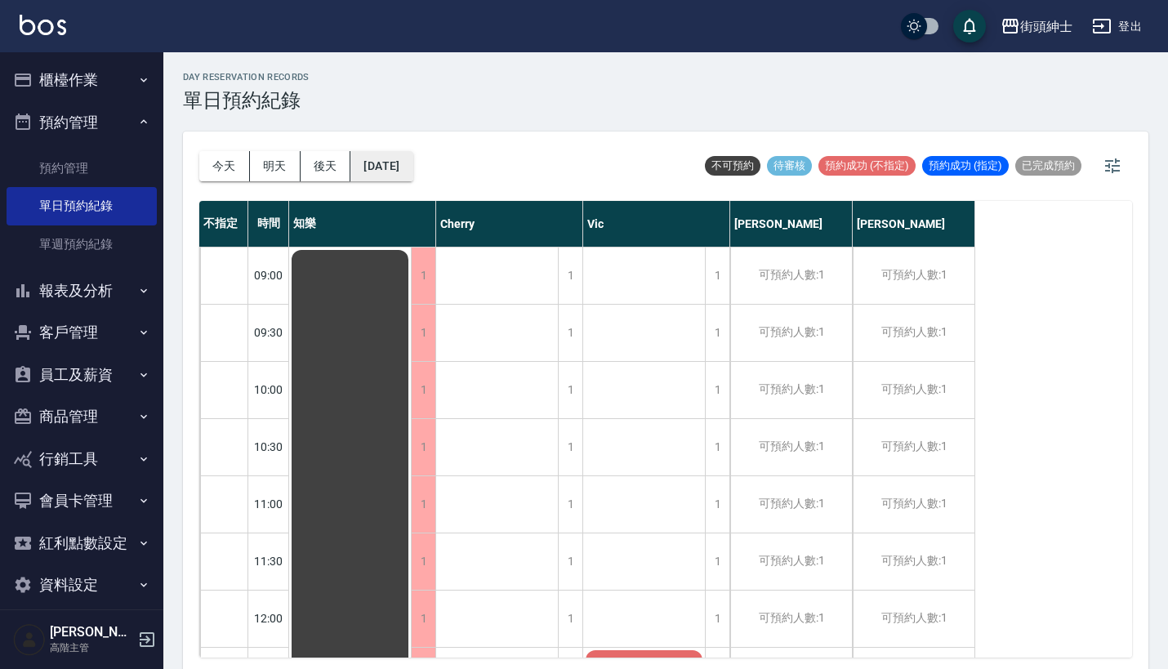
click at [406, 164] on button "[DATE]" at bounding box center [382, 166] width 62 height 30
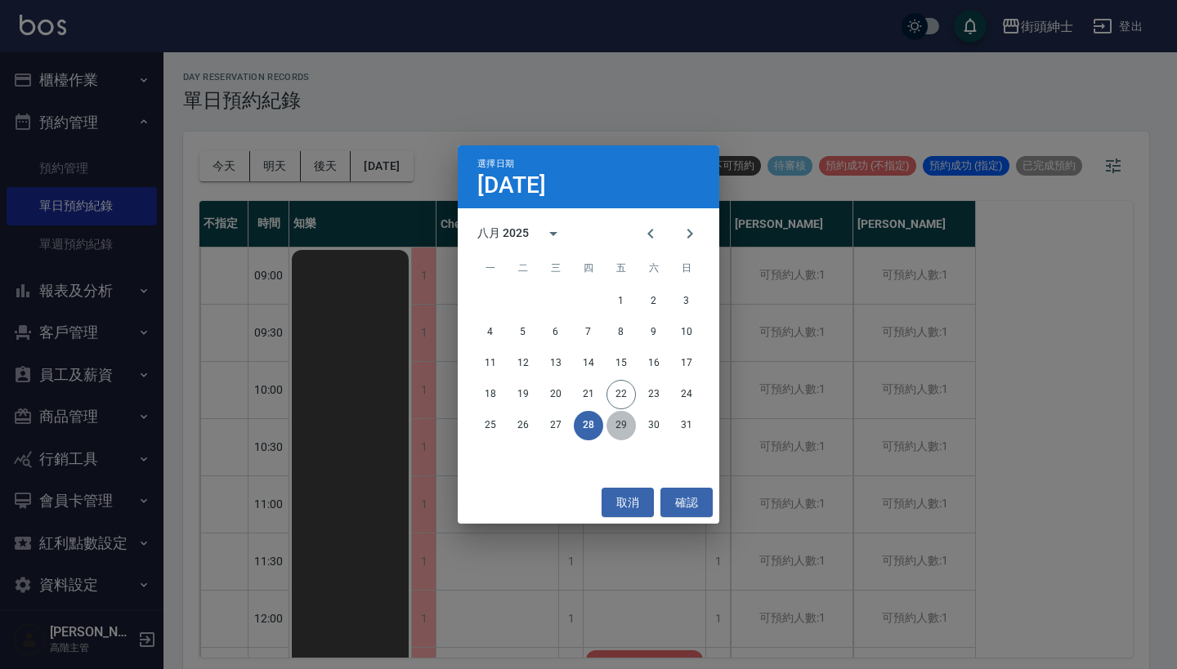
click at [615, 419] on button "29" at bounding box center [620, 425] width 29 height 29
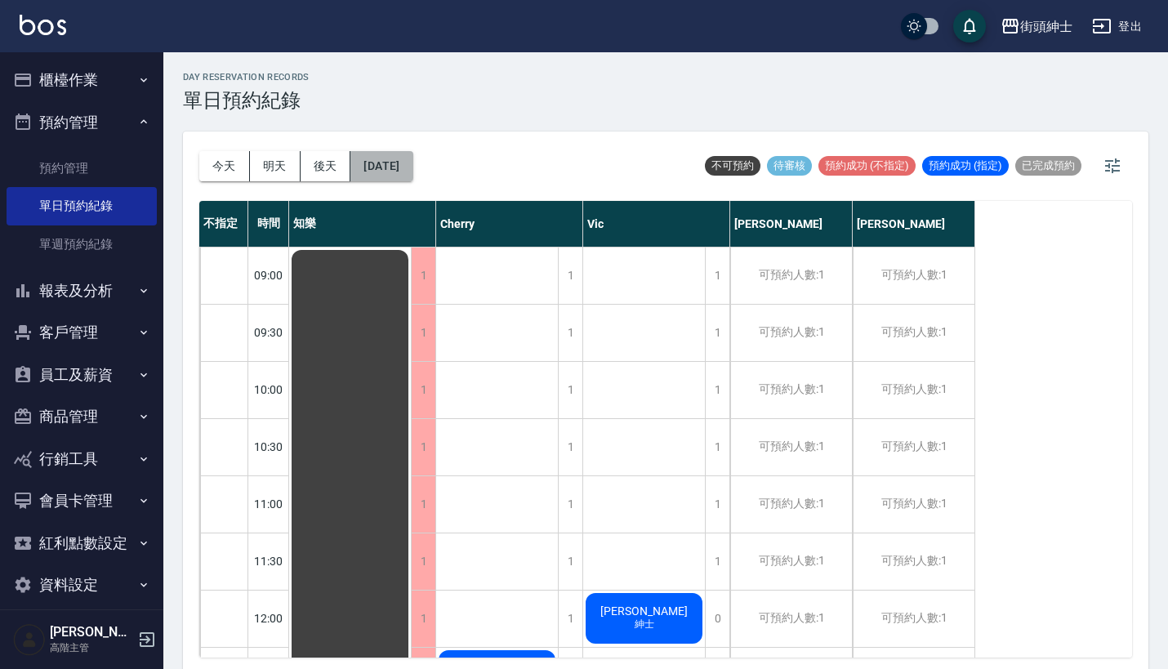
click at [410, 167] on button "[DATE]" at bounding box center [382, 166] width 62 height 30
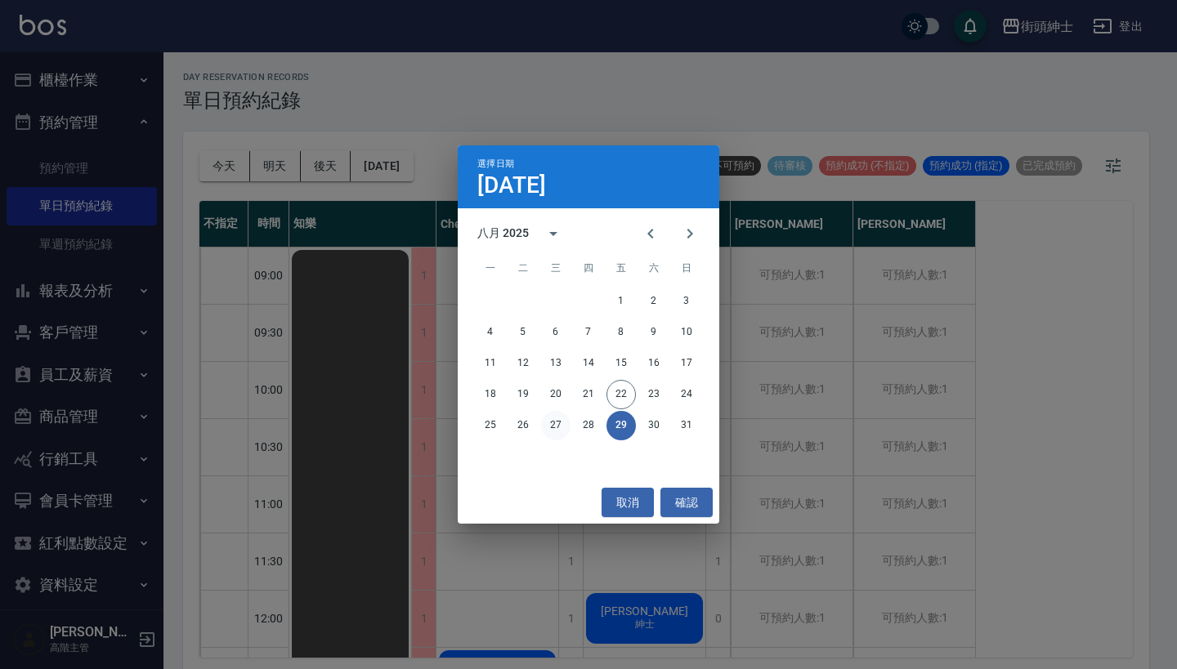
click at [551, 423] on button "27" at bounding box center [555, 425] width 29 height 29
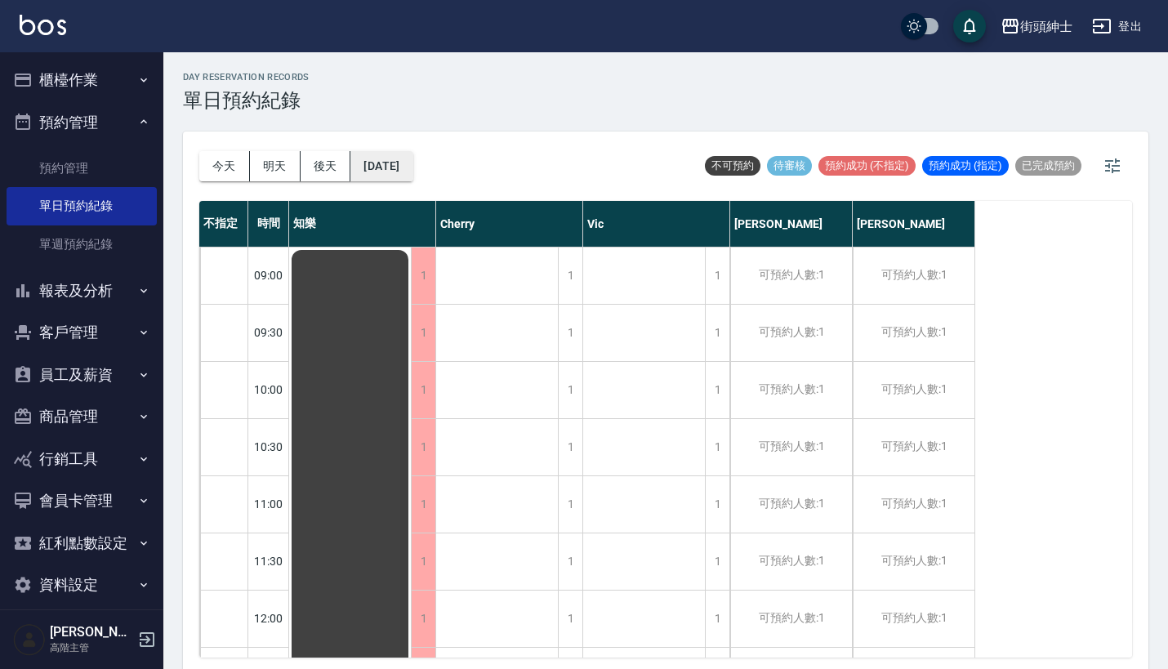
click at [409, 171] on button "[DATE]" at bounding box center [382, 166] width 62 height 30
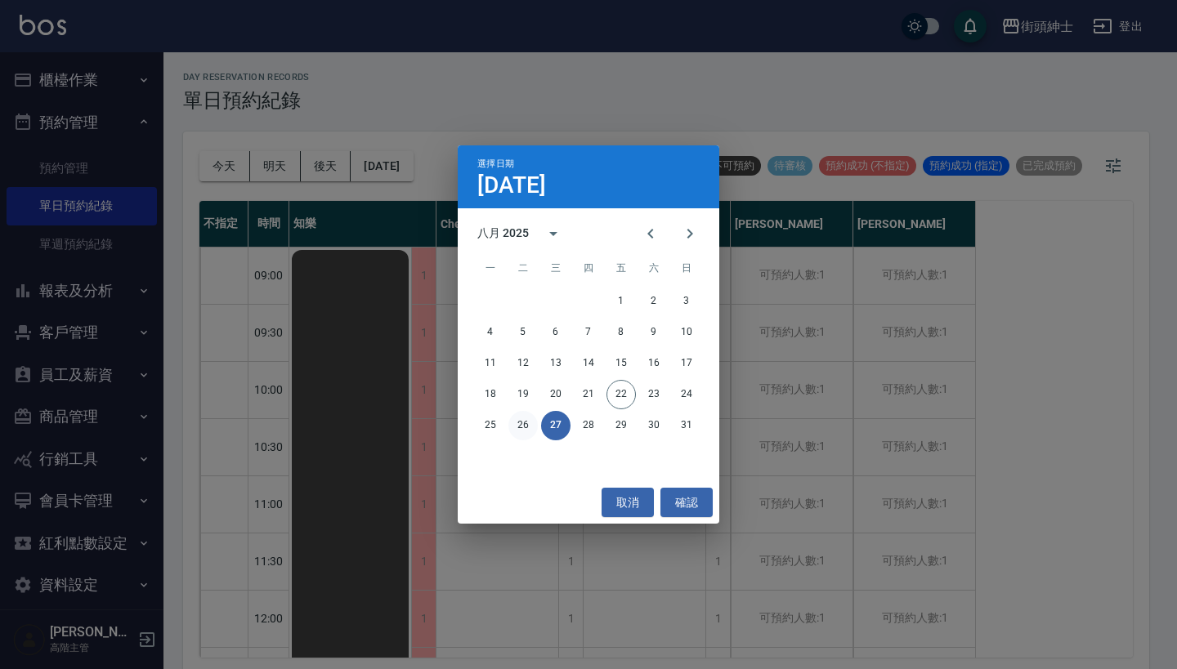
click at [527, 420] on button "26" at bounding box center [522, 425] width 29 height 29
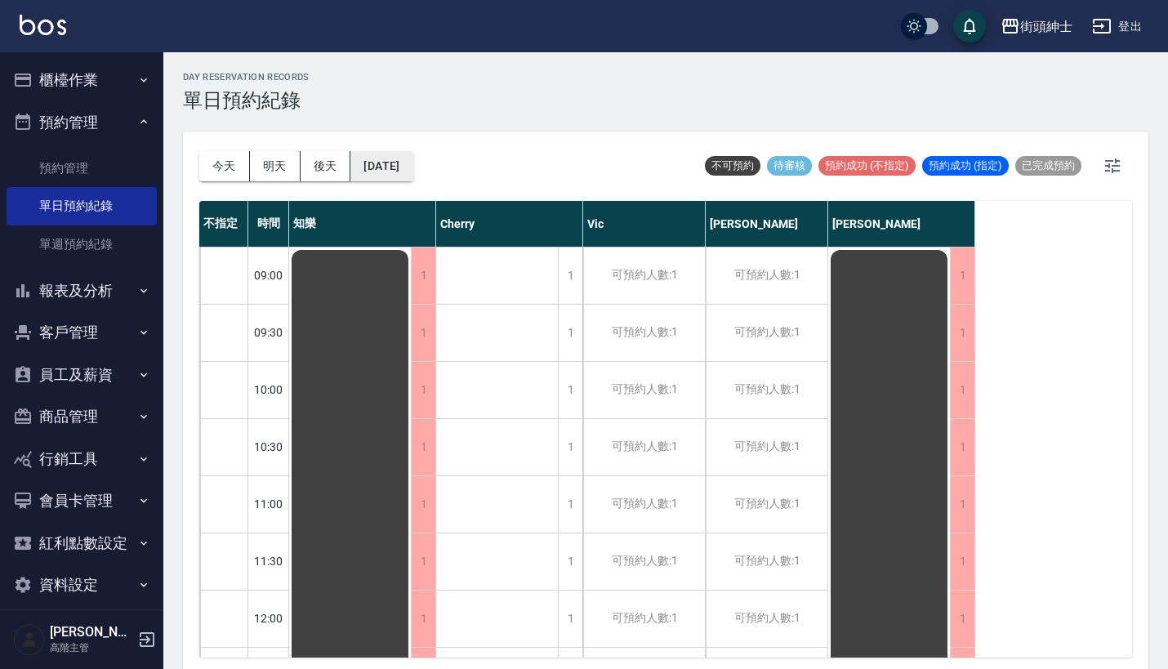
click at [412, 169] on button "[DATE]" at bounding box center [382, 166] width 62 height 30
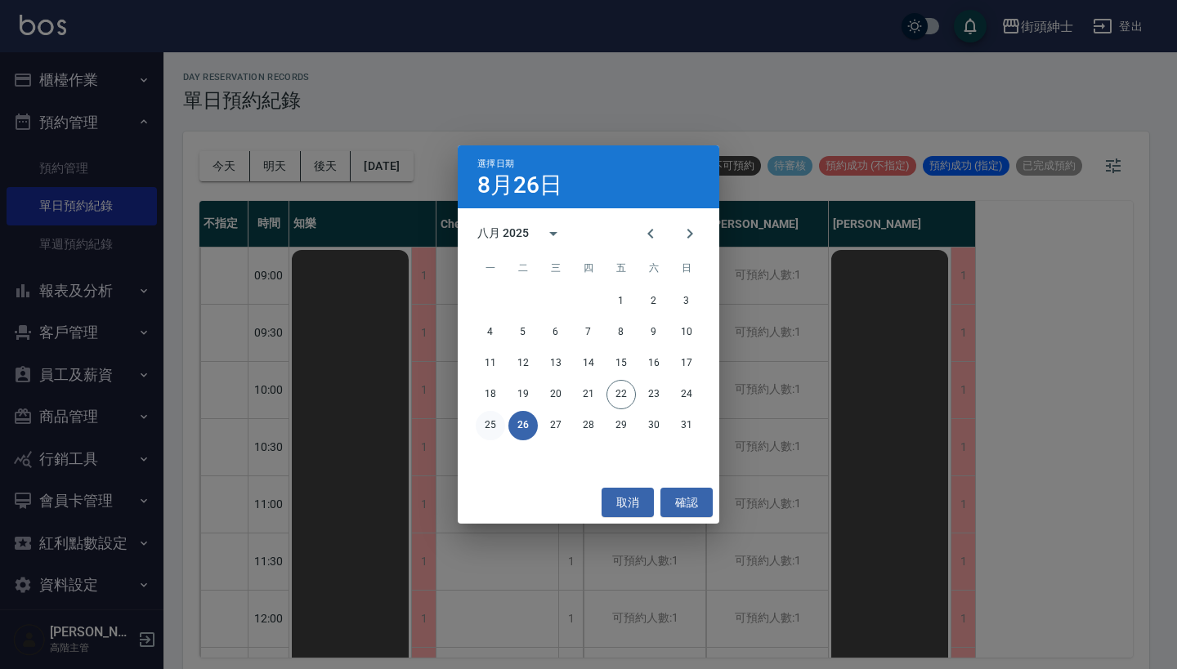
click at [491, 421] on button "25" at bounding box center [490, 425] width 29 height 29
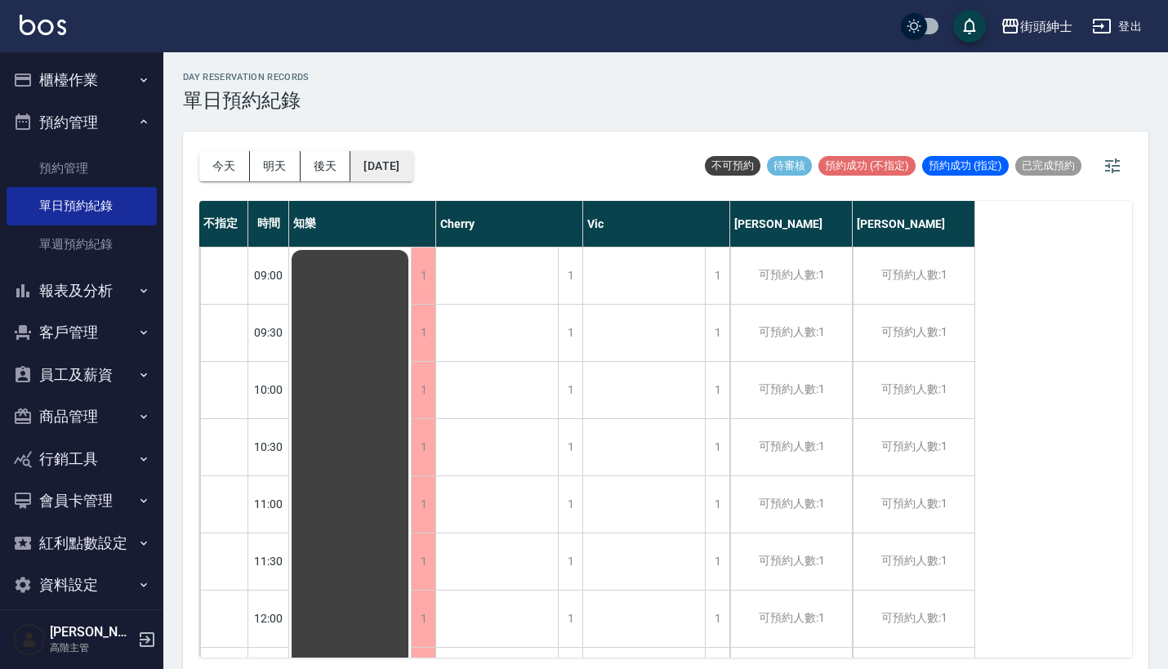
click at [413, 161] on button "[DATE]" at bounding box center [382, 166] width 62 height 30
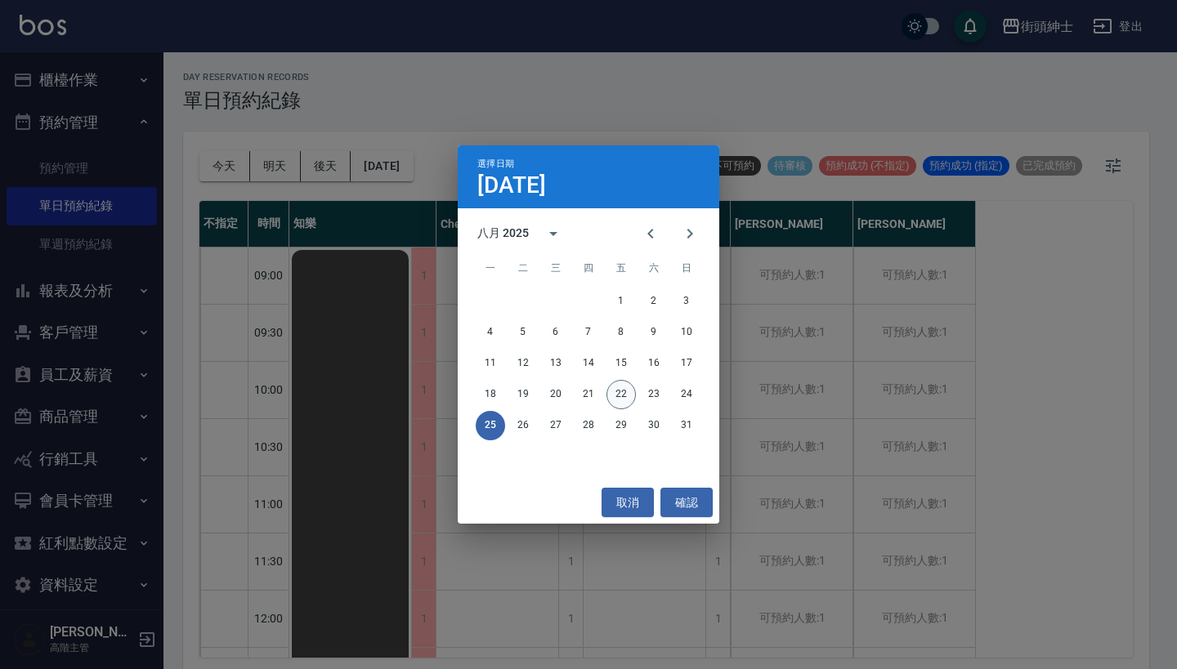
click at [622, 388] on button "22" at bounding box center [620, 394] width 29 height 29
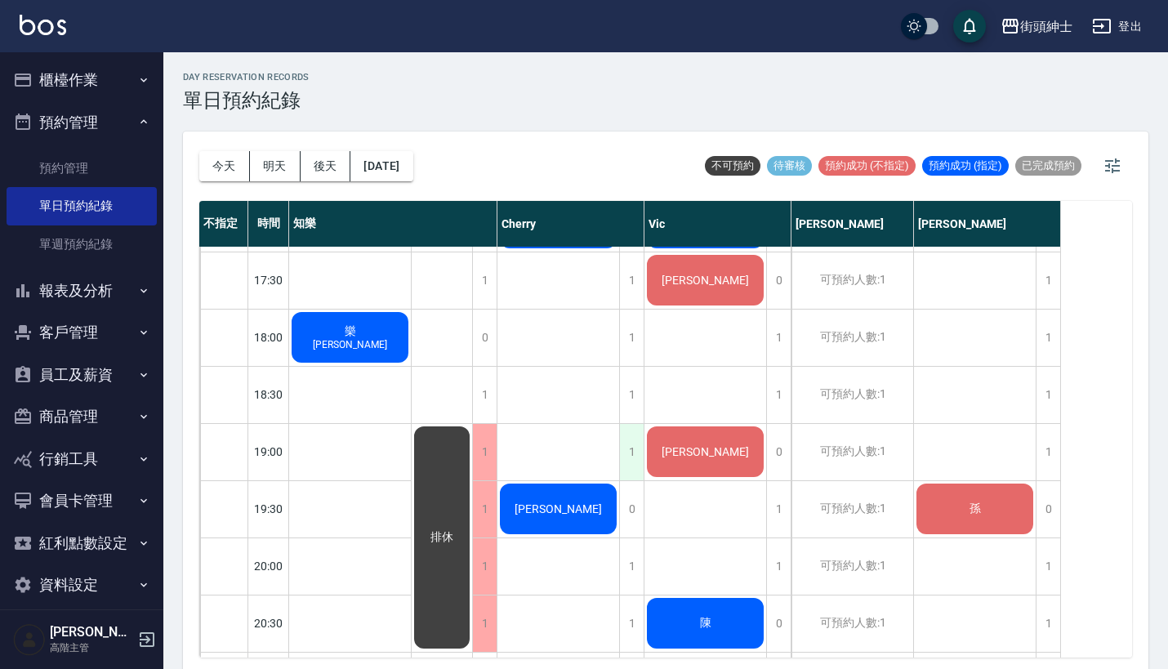
scroll to position [1017, 0]
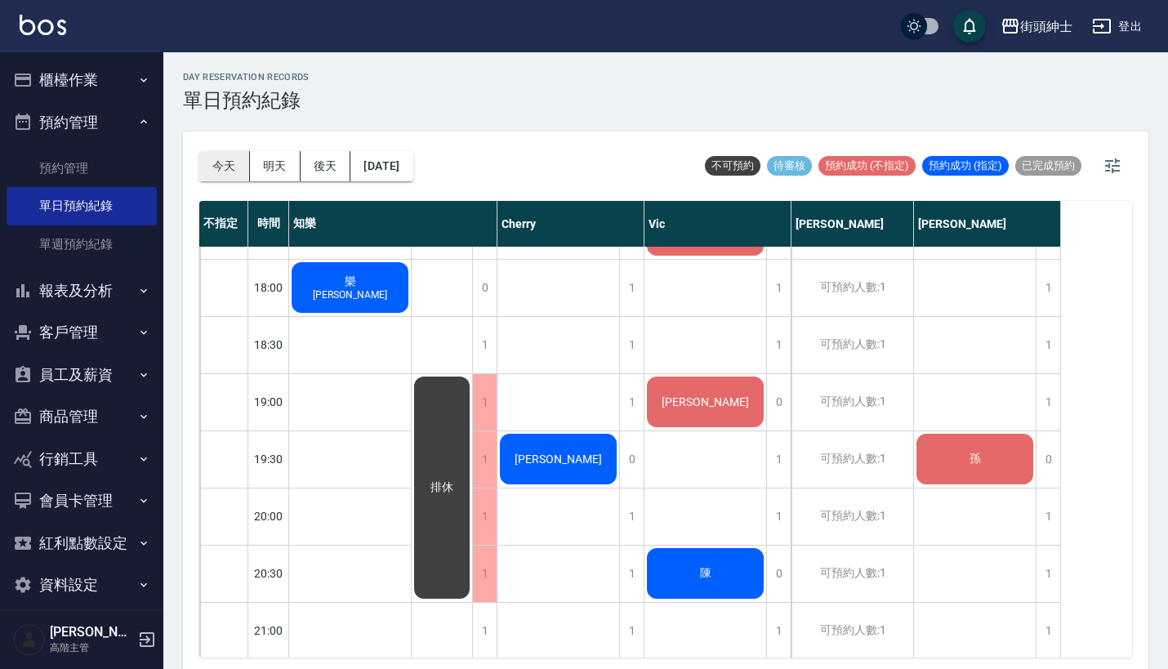
click at [224, 166] on button "今天" at bounding box center [224, 166] width 51 height 30
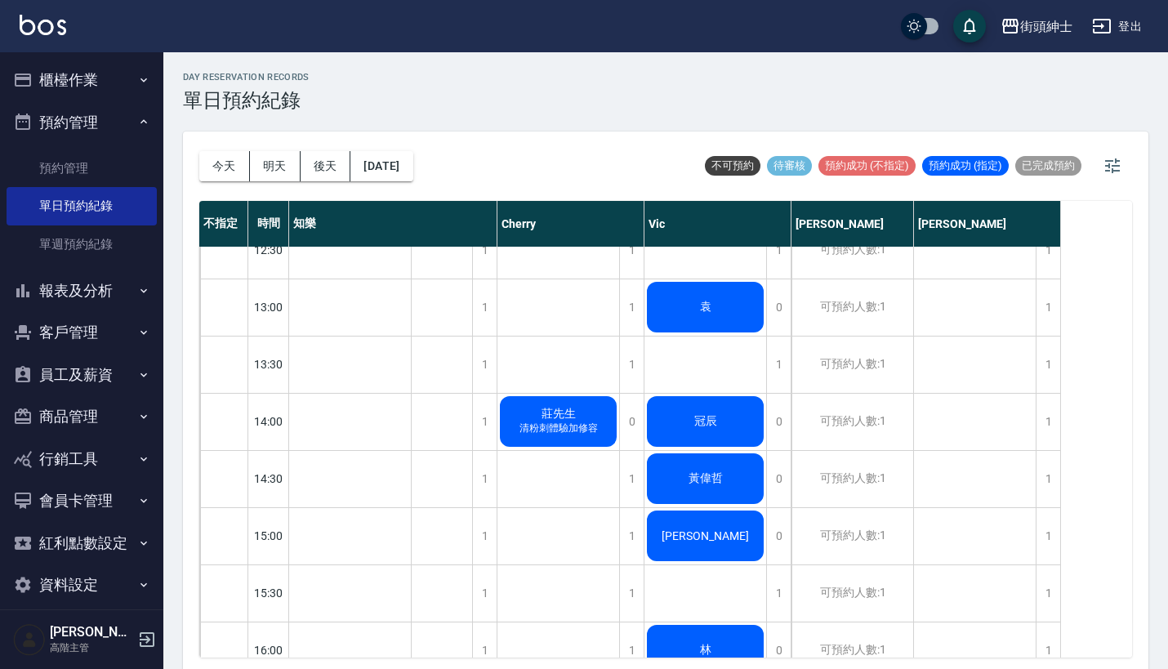
scroll to position [441, 0]
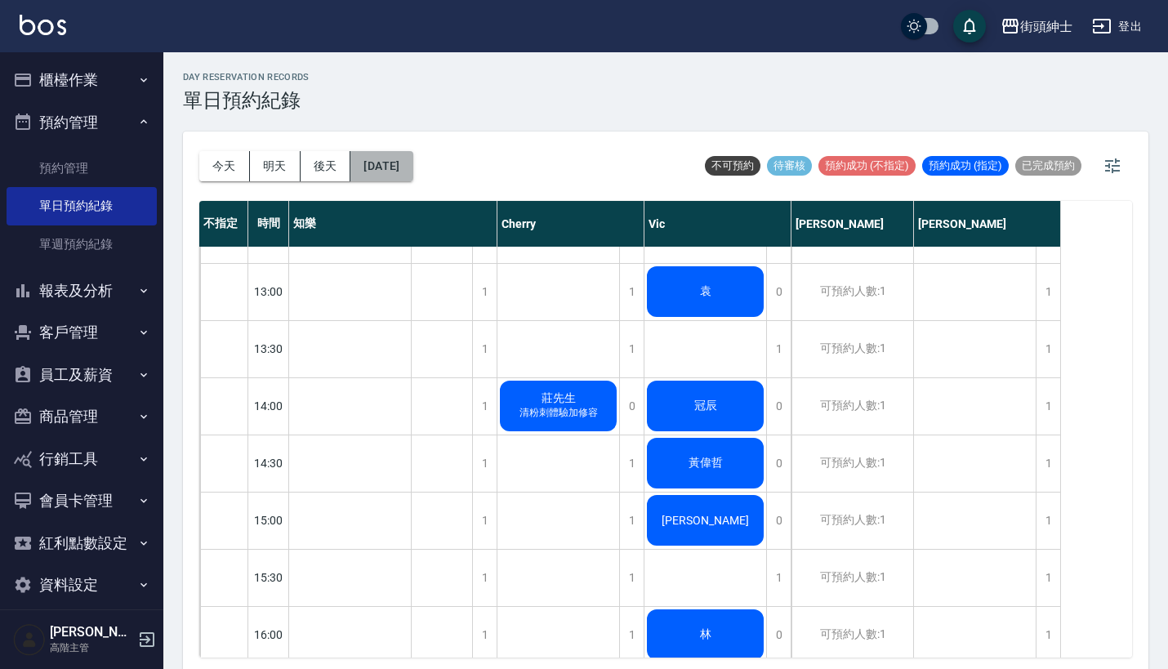
click at [408, 160] on button "[DATE]" at bounding box center [382, 166] width 62 height 30
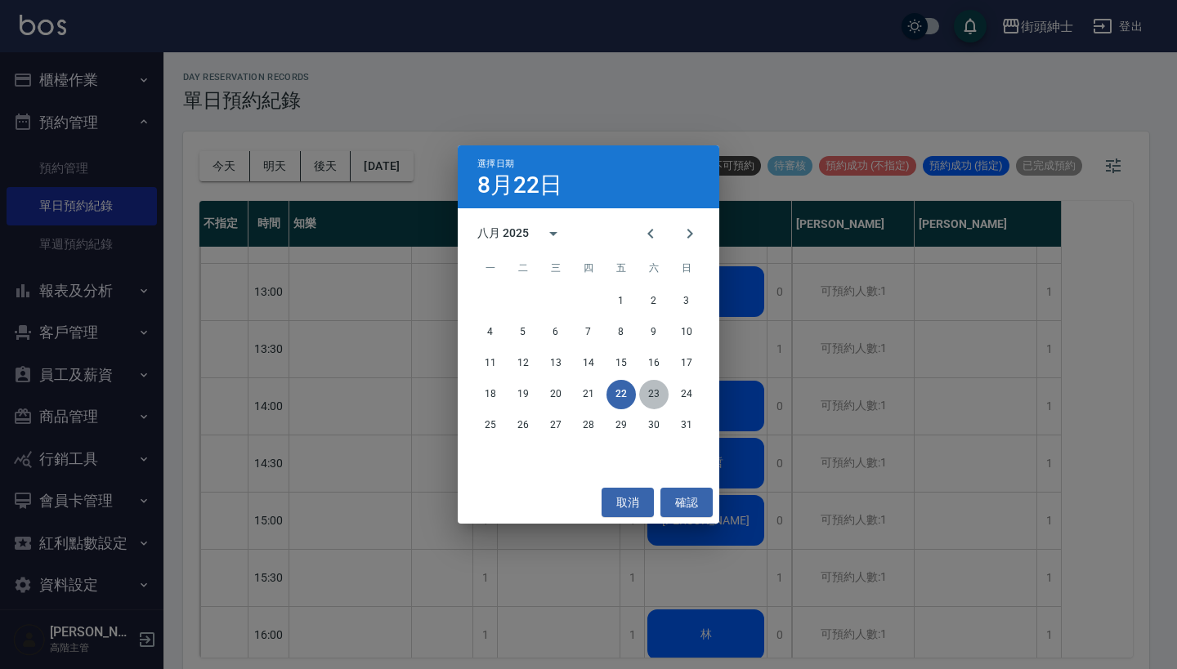
click at [657, 397] on button "23" at bounding box center [653, 394] width 29 height 29
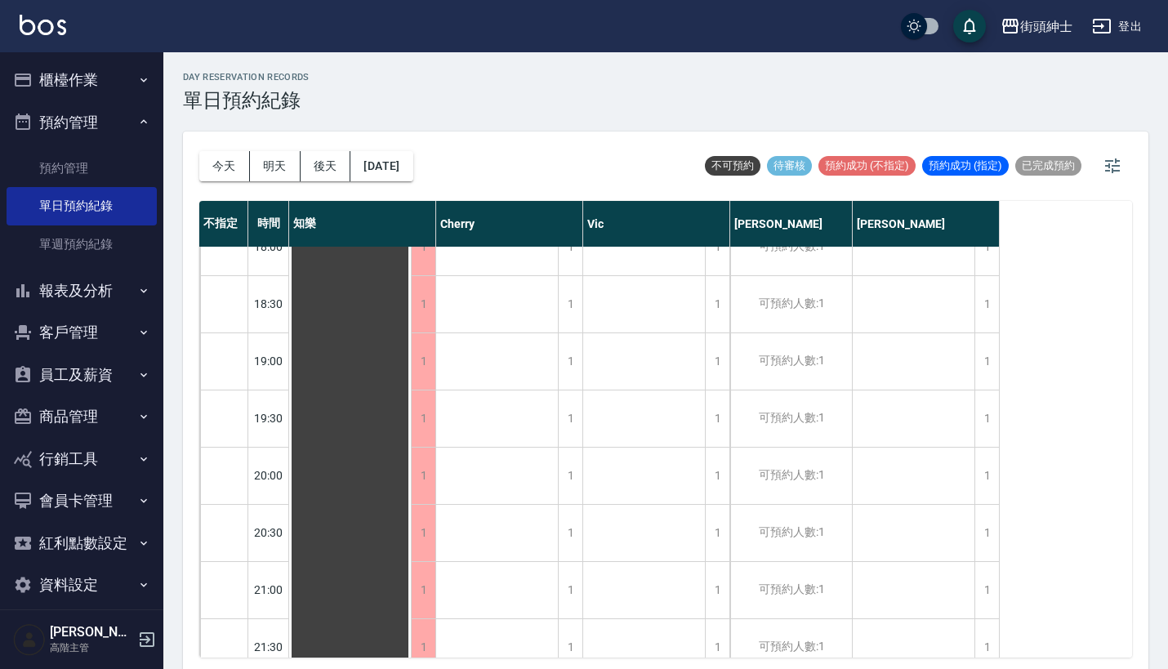
scroll to position [1061, 0]
click at [379, 167] on button "[DATE]" at bounding box center [382, 166] width 62 height 30
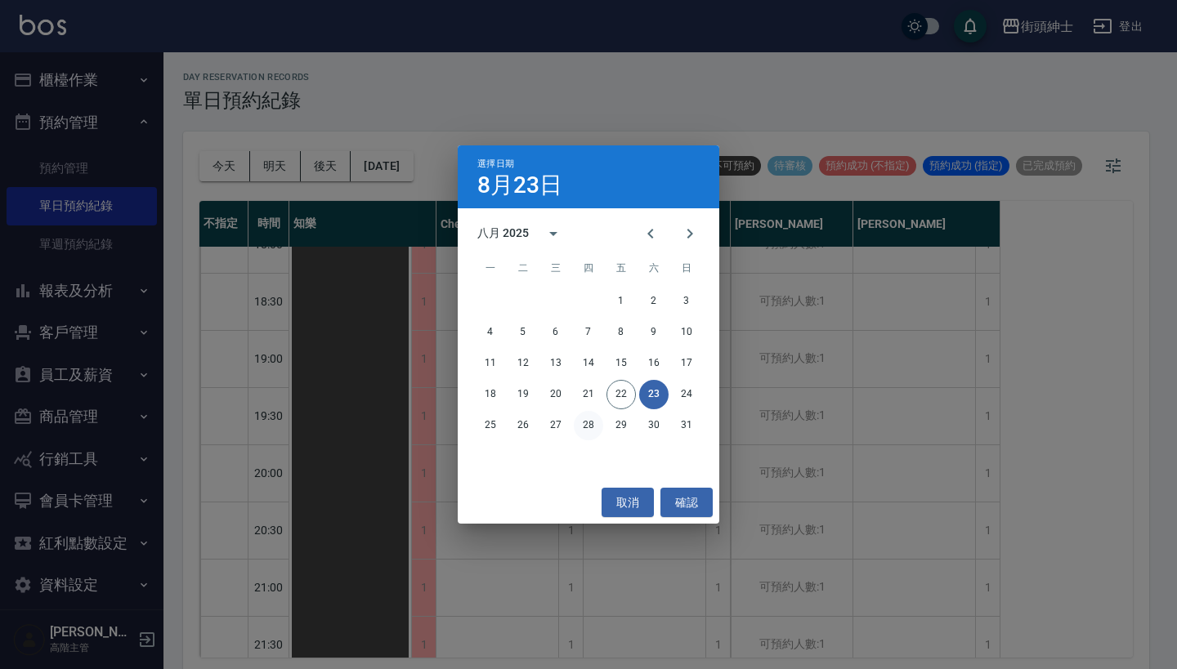
click at [587, 420] on button "28" at bounding box center [588, 425] width 29 height 29
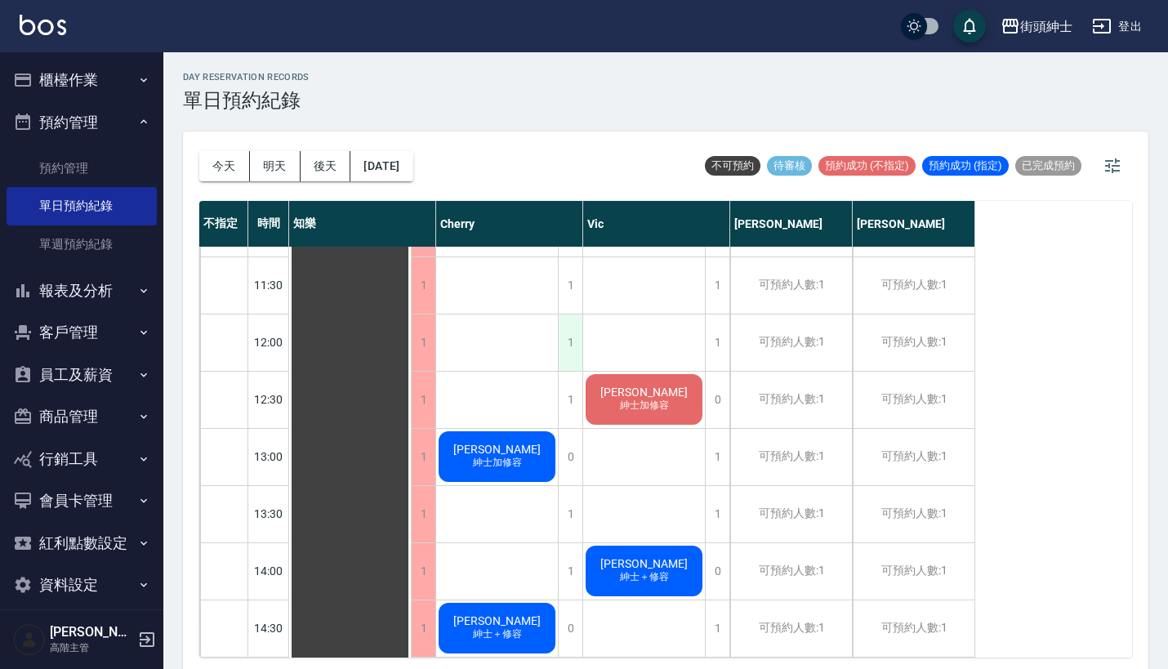
scroll to position [378, 0]
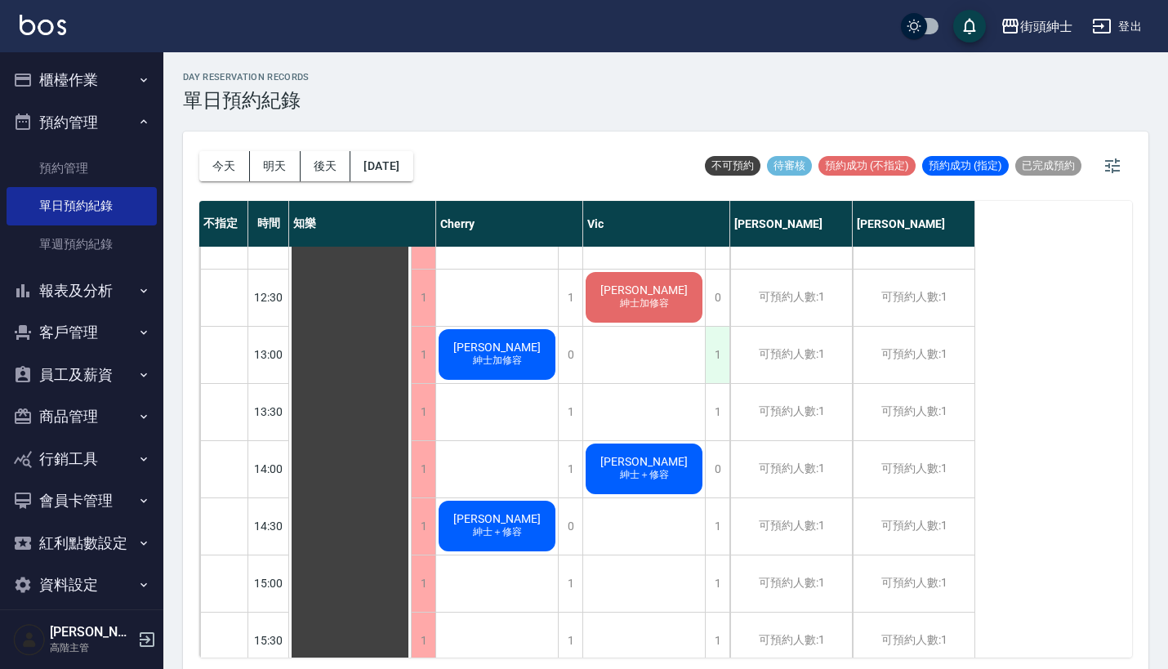
click at [722, 348] on div "1" at bounding box center [717, 355] width 25 height 56
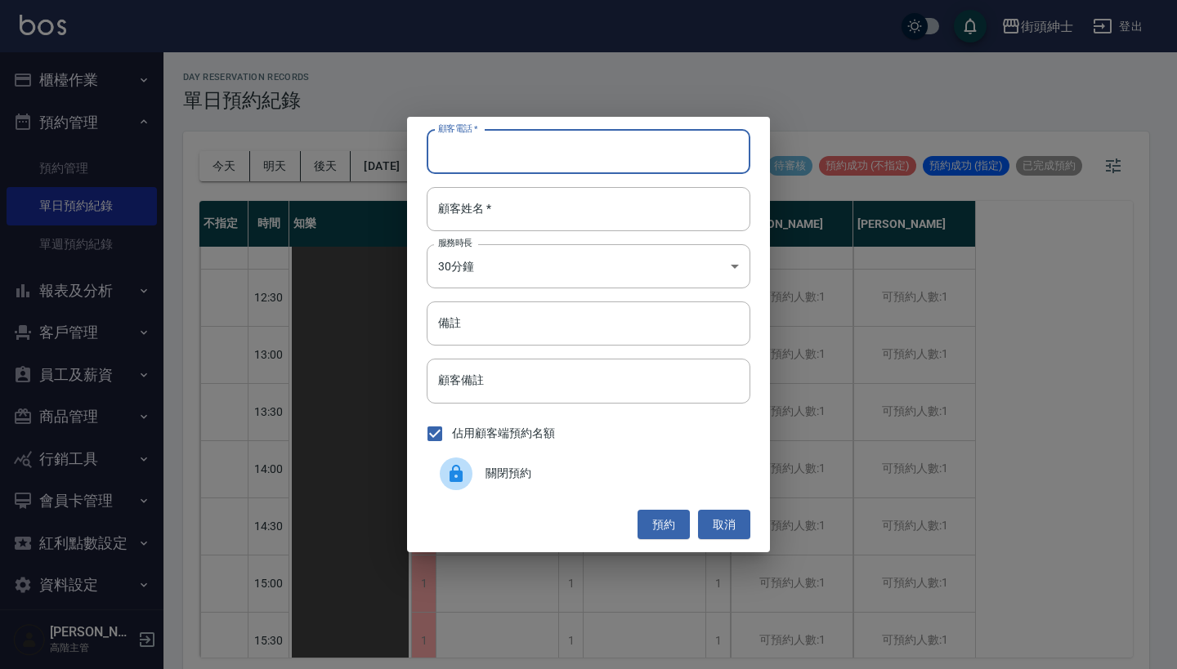
paste input "[PERSON_NAME]先生 電話：[PHONE_NUMBER]"
type input "[PERSON_NAME]先生 電話：[PHONE_NUMBER]"
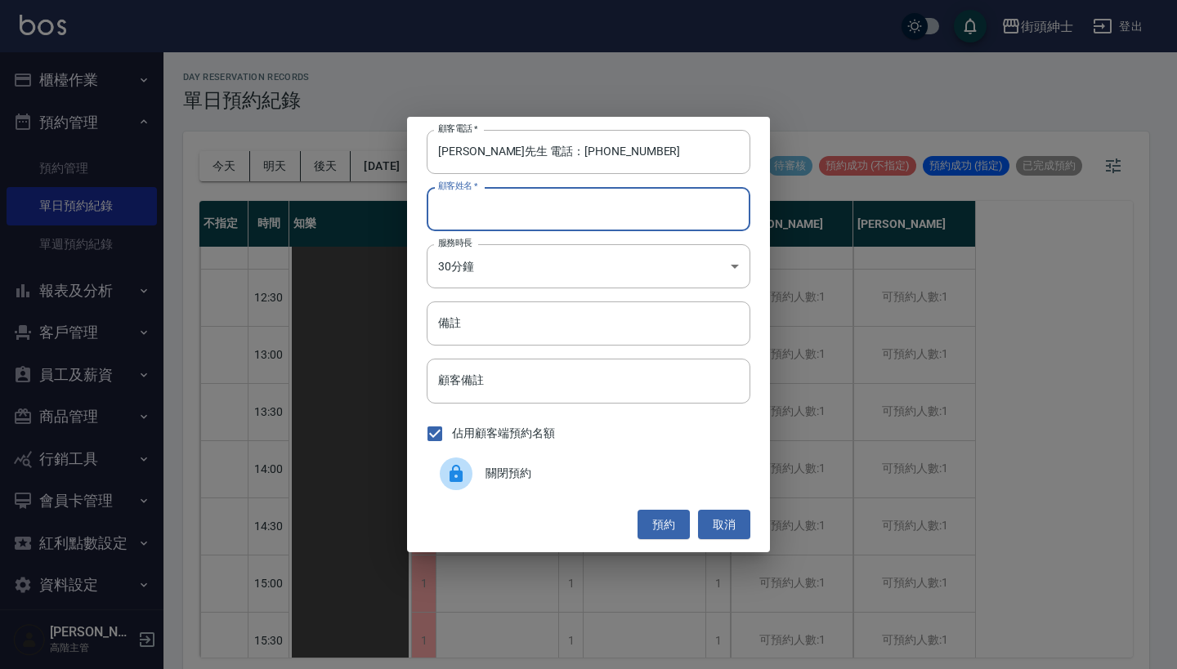
paste input "[PERSON_NAME]先生 電話：[PHONE_NUMBER]"
type input "[PERSON_NAME]先生 電話：[PHONE_NUMBER]"
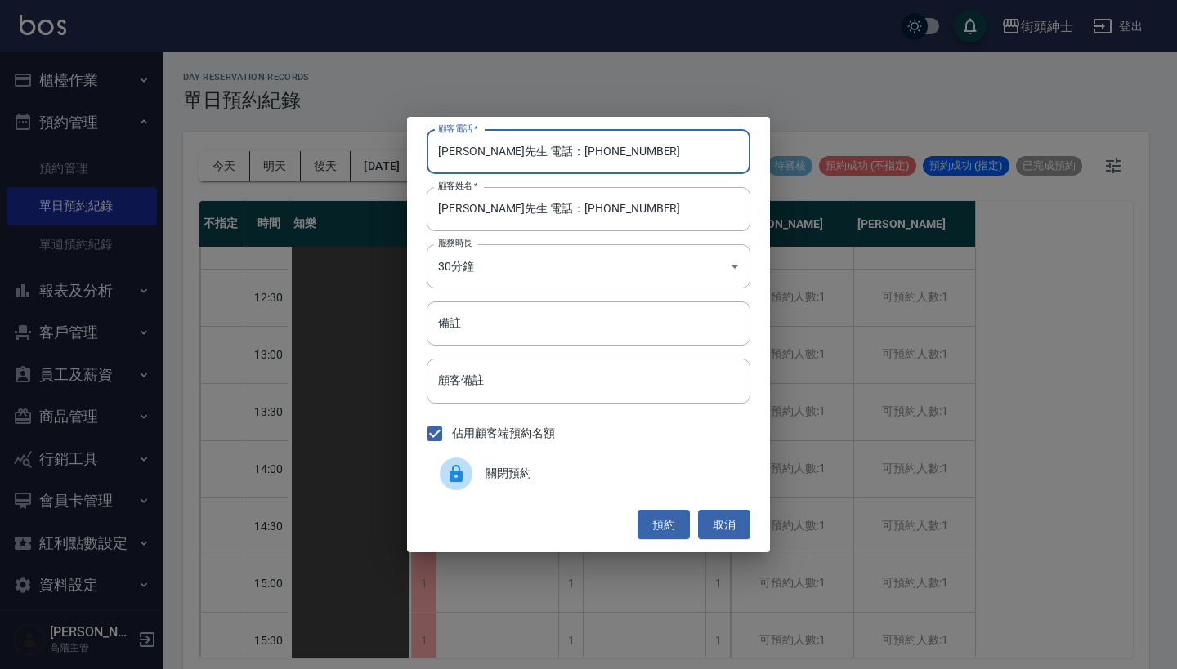
drag, startPoint x: 509, startPoint y: 151, endPoint x: 421, endPoint y: 151, distance: 88.2
click at [421, 151] on div "顧客電話   * [PERSON_NAME]先生 電話：[PHONE_NUMBER] 顧客電話   * 顧客姓名   * [PERSON_NAME]先生 電話…" at bounding box center [588, 334] width 363 height 435
type input "0988944451"
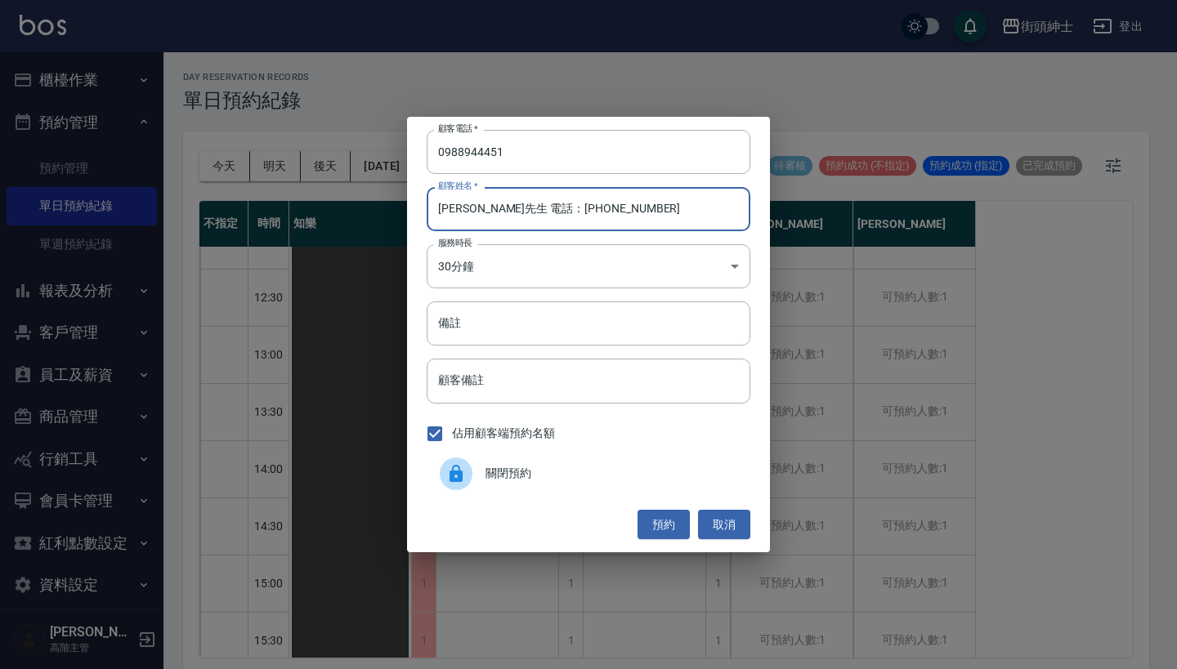
drag, startPoint x: 596, startPoint y: 212, endPoint x: 468, endPoint y: 213, distance: 127.5
click at [468, 213] on input "[PERSON_NAME]先生 電話：[PHONE_NUMBER]" at bounding box center [589, 209] width 324 height 44
type input "[PERSON_NAME]先生"
click at [477, 326] on input "備註" at bounding box center [589, 323] width 324 height 44
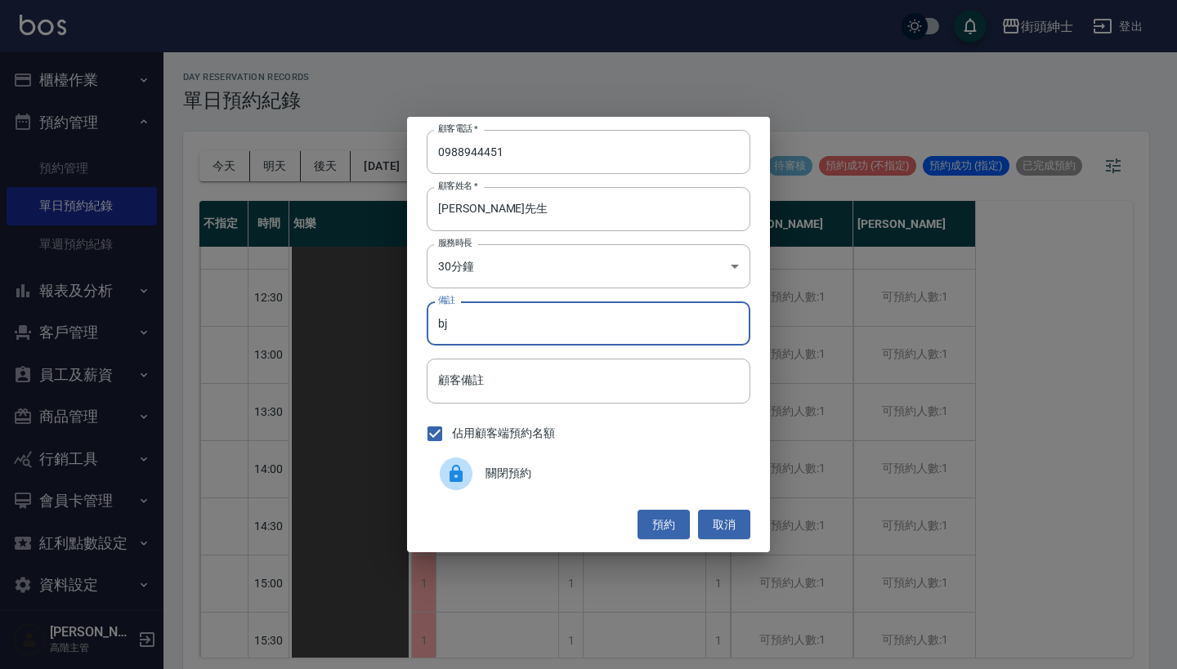
type input "b"
type input "ㄒ"
type input "入門加修容"
click at [669, 521] on button "預約" at bounding box center [663, 525] width 52 height 30
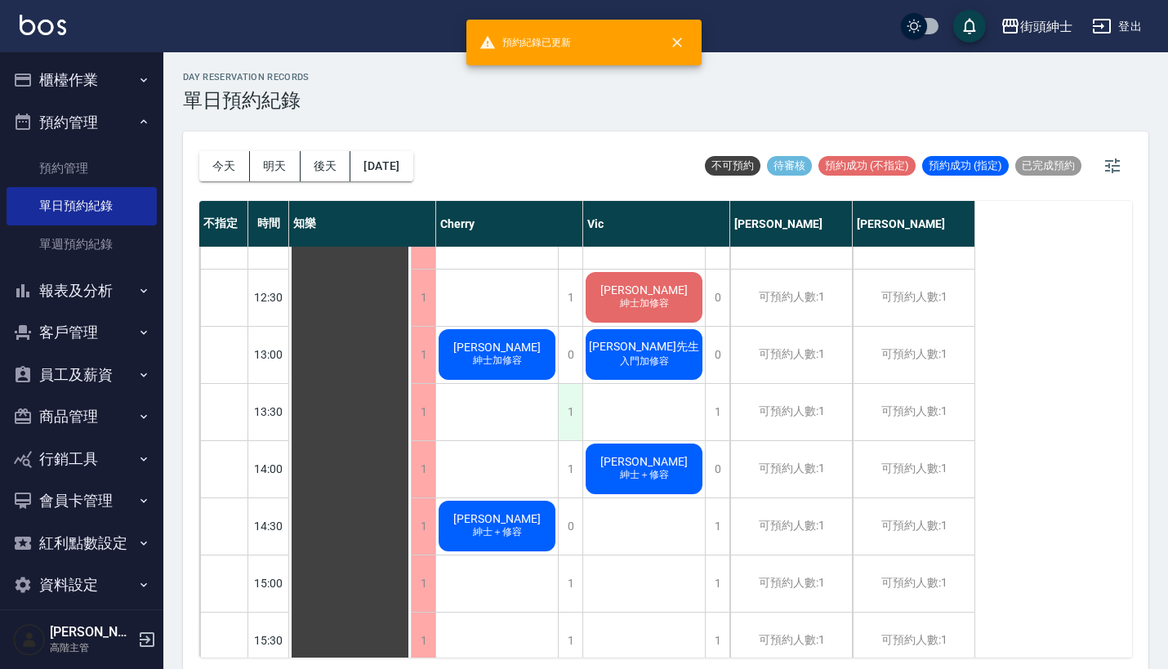
click at [568, 414] on div "1" at bounding box center [570, 412] width 25 height 56
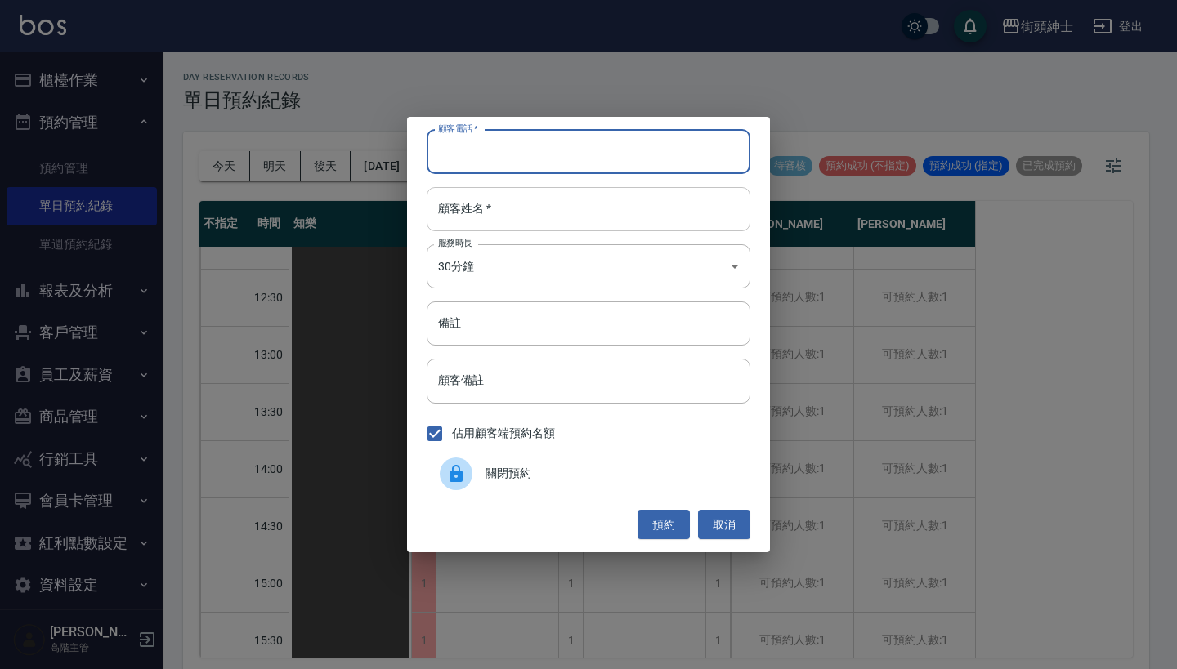
paste input "[PERSON_NAME]先生 電話：[PHONE_NUMBER]"
type input "[PERSON_NAME]先生 電話：[PHONE_NUMBER]"
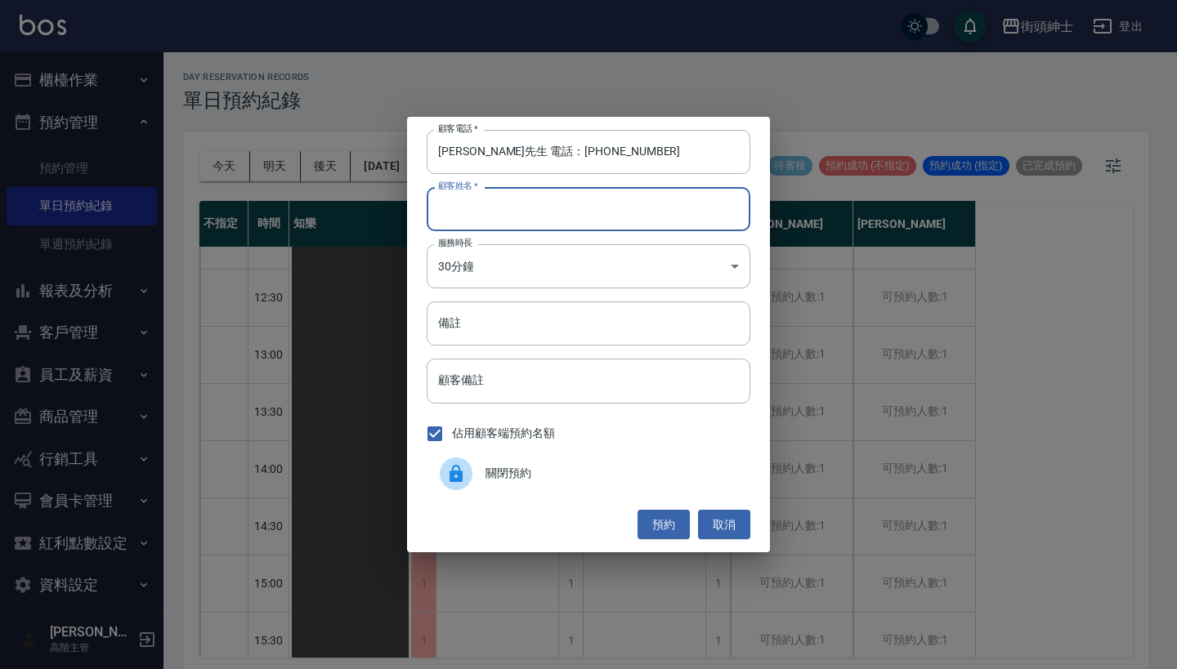
paste input "[PERSON_NAME]先生 電話：[PHONE_NUMBER]"
type input "[PERSON_NAME]先生 電話：[PHONE_NUMBER]"
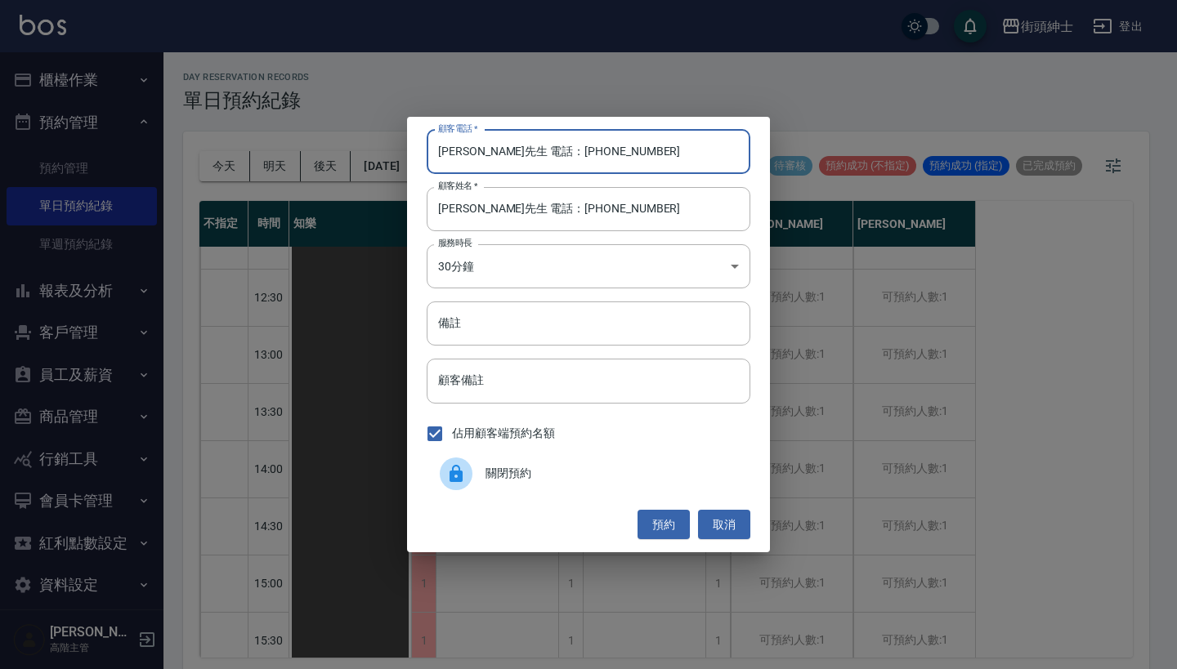
drag, startPoint x: 498, startPoint y: 149, endPoint x: 376, endPoint y: 142, distance: 122.7
click at [377, 142] on div "顧客電話   * [PERSON_NAME]先生 電話：[PHONE_NUMBER] 顧客電話   * 顧客姓名   * [PERSON_NAME]先生 電話…" at bounding box center [588, 334] width 1177 height 669
type input "0988944451"
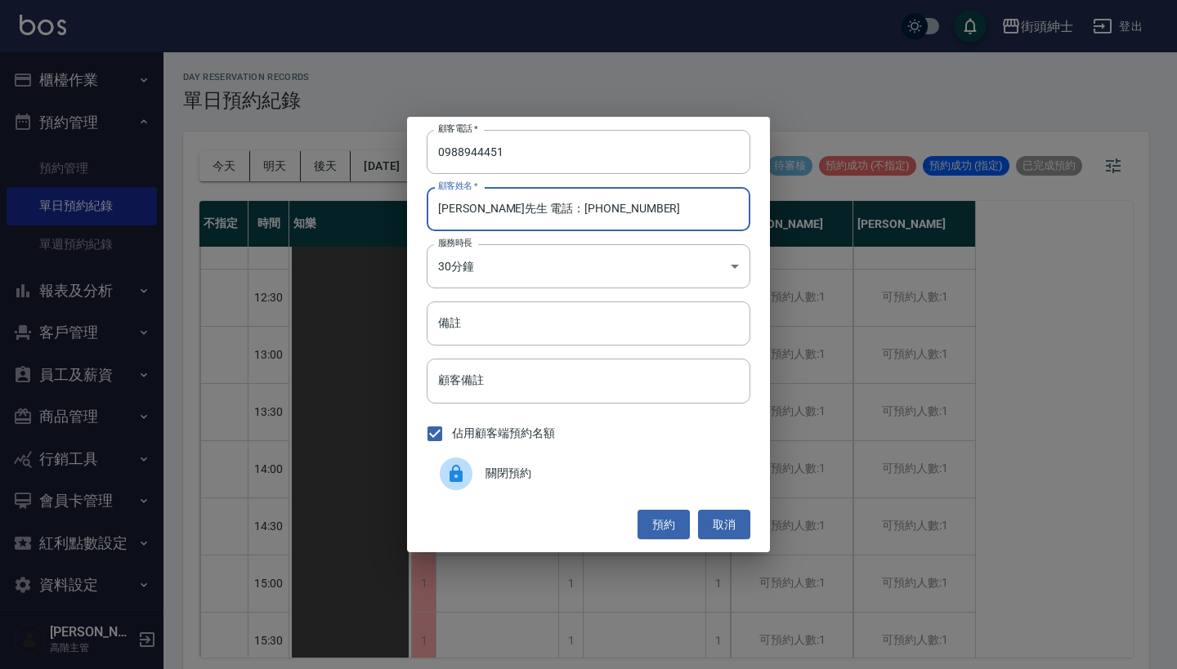
drag, startPoint x: 581, startPoint y: 208, endPoint x: 480, endPoint y: 211, distance: 100.5
click at [480, 211] on input "[PERSON_NAME]先生 電話：[PHONE_NUMBER]" at bounding box center [589, 209] width 324 height 44
type input "[PERSON_NAME]先生"
click at [494, 323] on input "備註" at bounding box center [589, 323] width 324 height 44
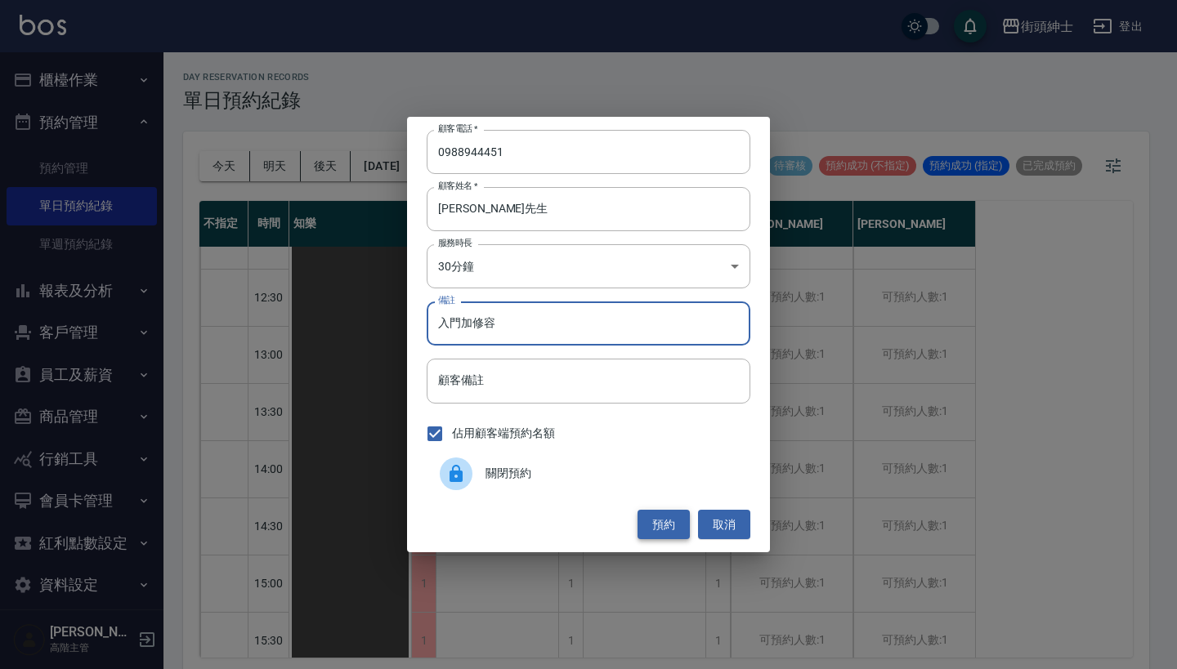
type input "入門加修容"
click at [656, 524] on button "預約" at bounding box center [663, 525] width 52 height 30
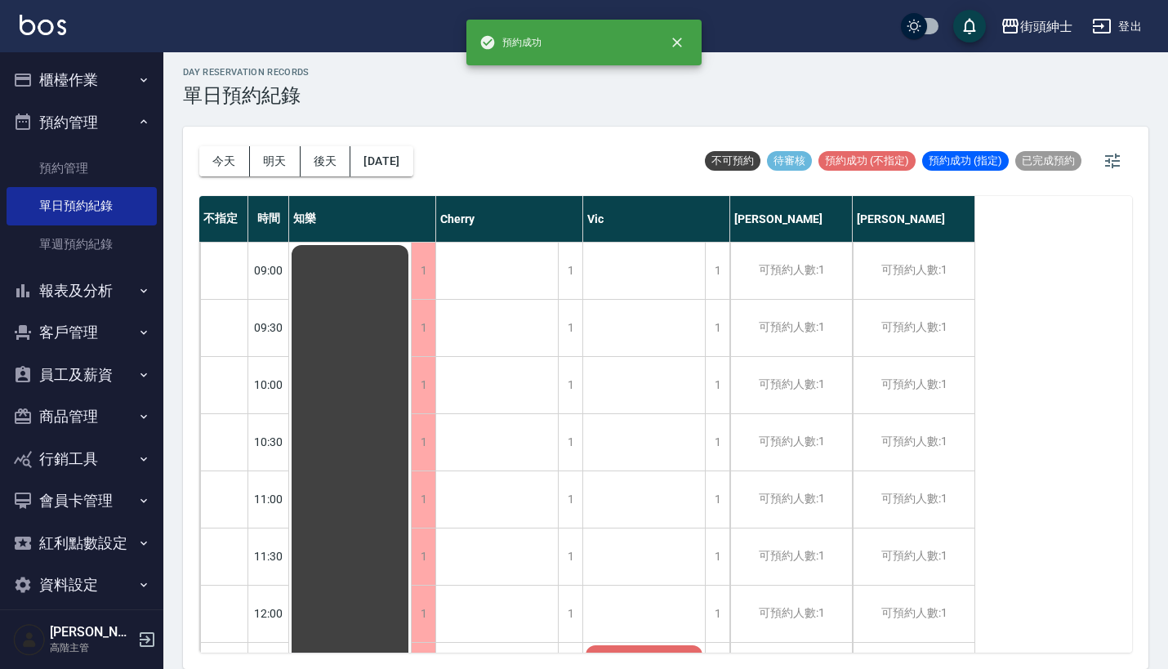
scroll to position [4, 0]
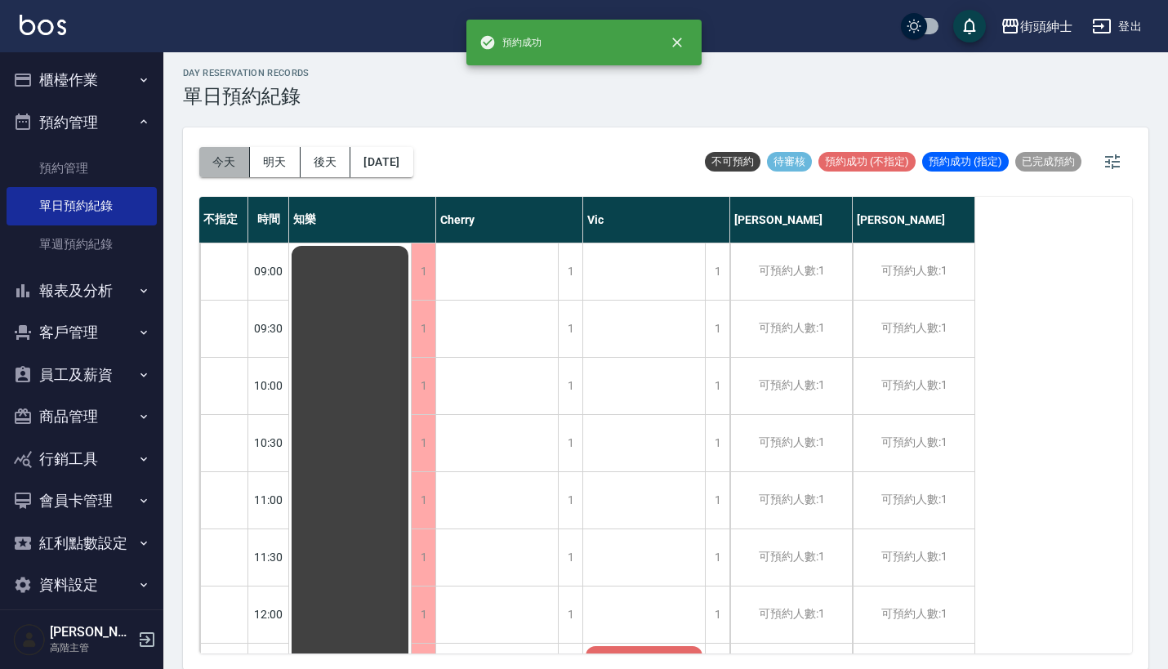
click at [239, 165] on button "今天" at bounding box center [224, 162] width 51 height 30
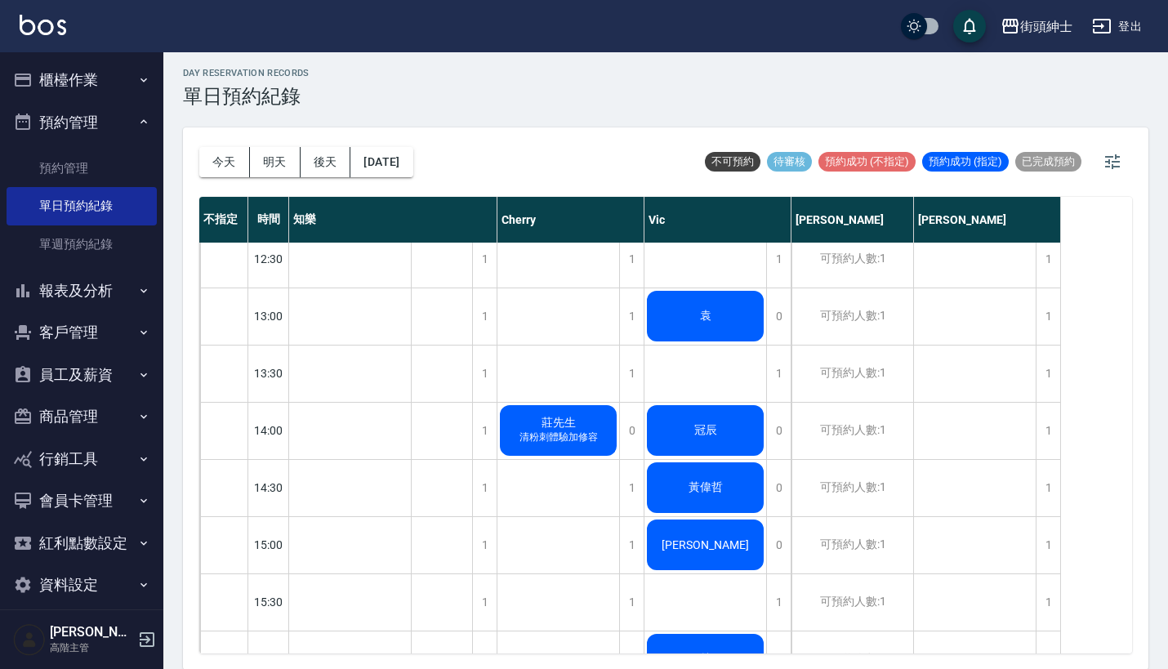
scroll to position [370, 0]
